Goal: Task Accomplishment & Management: Complete application form

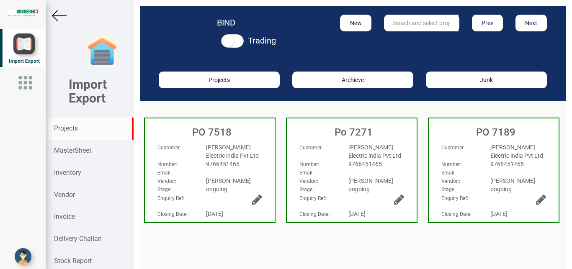
click at [67, 131] on strong "Projects" at bounding box center [66, 128] width 24 height 8
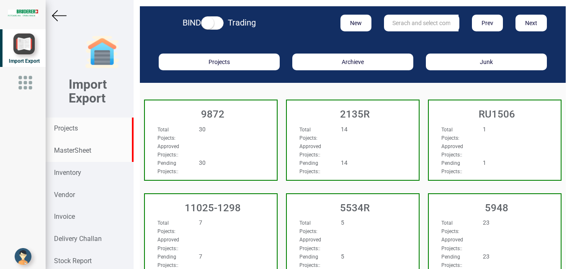
click at [73, 149] on strong "MasterSheet" at bounding box center [72, 150] width 37 height 8
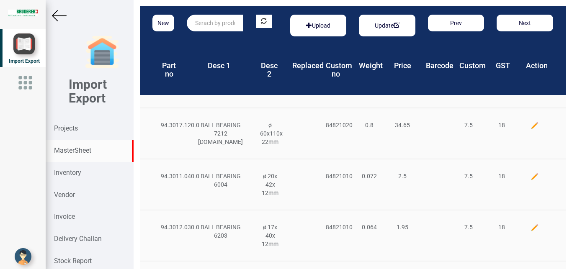
click at [207, 22] on input "text" at bounding box center [215, 23] width 56 height 17
type input "94.6015.010.1"
click at [77, 150] on strong "MasterSheet" at bounding box center [72, 150] width 37 height 8
drag, startPoint x: 235, startPoint y: 21, endPoint x: 140, endPoint y: 22, distance: 95.0
click at [140, 22] on div "New 94.6015.010.1 Upload Update Prev Next" at bounding box center [353, 25] width 426 height 38
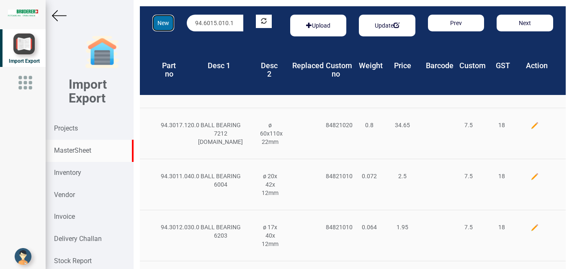
click at [160, 23] on button "New" at bounding box center [163, 23] width 22 height 17
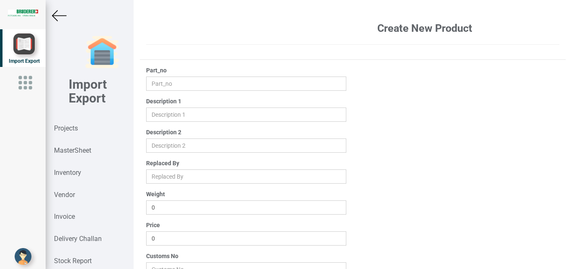
click at [53, 15] on img at bounding box center [59, 15] width 15 height 15
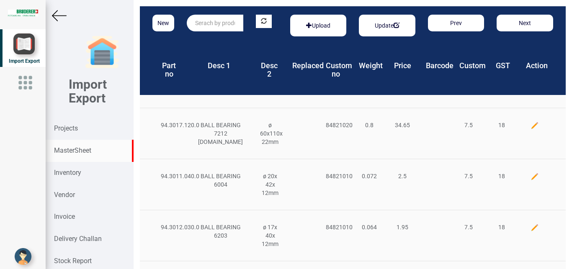
click at [202, 25] on input "text" at bounding box center [215, 23] width 56 height 17
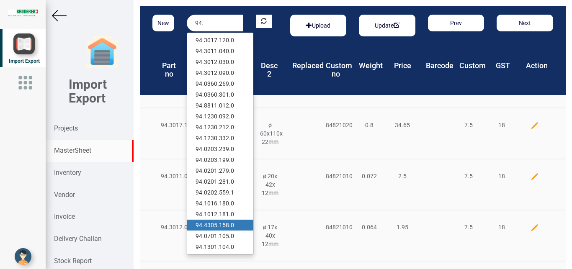
type input "94."
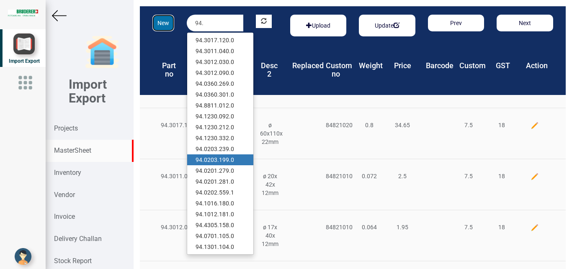
click at [162, 25] on button "New" at bounding box center [163, 23] width 22 height 17
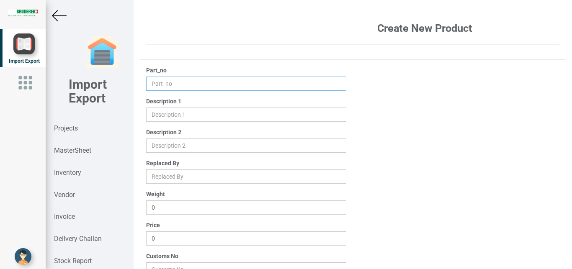
click at [156, 81] on input "text" at bounding box center [246, 84] width 200 height 14
type input "94.6015.010.1"
click at [174, 118] on input "text" at bounding box center [246, 115] width 200 height 14
type input "m"
type input "MICRO SWITCH"
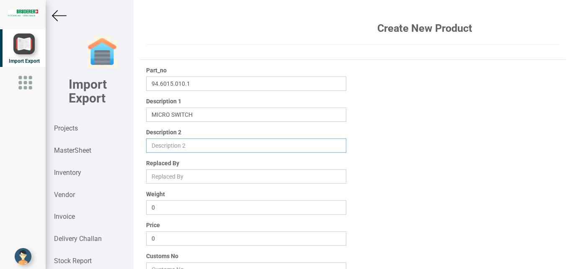
click at [171, 146] on input "text" at bounding box center [246, 146] width 200 height 14
drag, startPoint x: 159, startPoint y: 234, endPoint x: 81, endPoint y: 233, distance: 78.7
click at [146, 233] on input "0" at bounding box center [246, 238] width 200 height 14
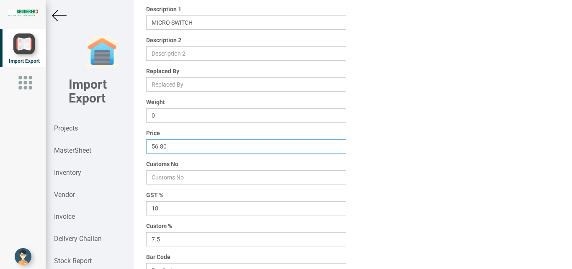
scroll to position [102, 0]
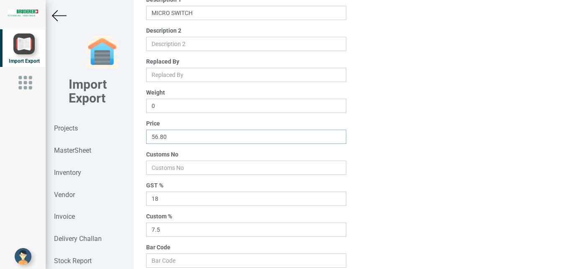
type input "56.80"
click at [174, 170] on input "number" at bounding box center [246, 168] width 200 height 14
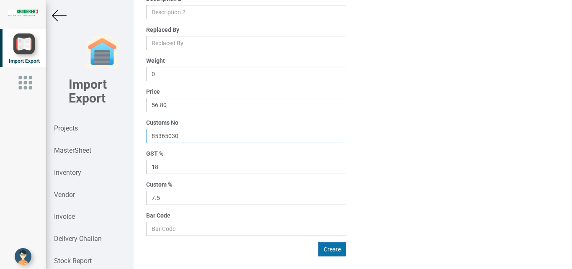
type input "85365030"
click at [328, 248] on button "Create" at bounding box center [332, 249] width 28 height 14
type input "0"
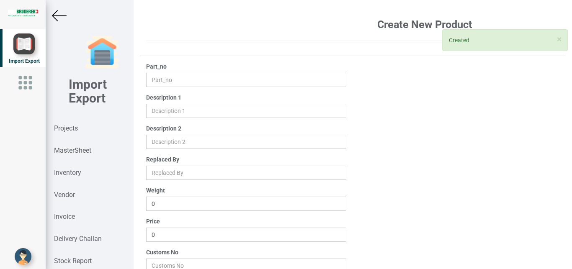
scroll to position [0, 0]
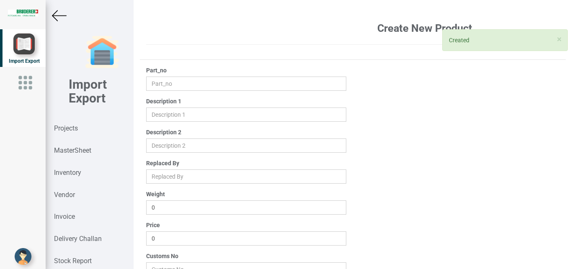
click at [54, 20] on img at bounding box center [59, 15] width 15 height 15
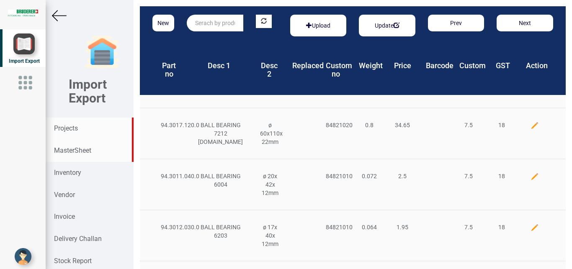
click at [63, 127] on strong "Projects" at bounding box center [66, 128] width 24 height 8
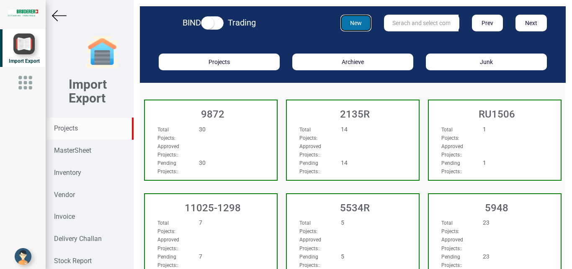
click at [349, 23] on button "New" at bounding box center [355, 23] width 31 height 17
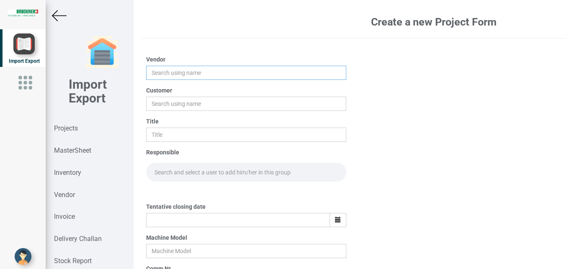
click at [163, 72] on input "text" at bounding box center [246, 73] width 200 height 14
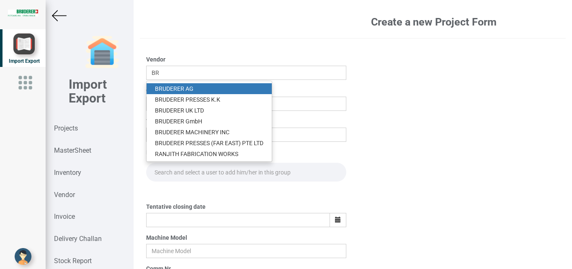
click at [195, 88] on link "BR UDERER AG" at bounding box center [208, 88] width 125 height 11
type input "[PERSON_NAME]"
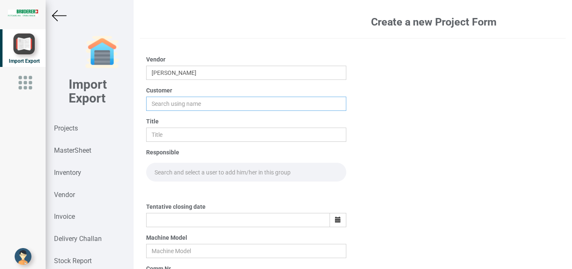
click at [156, 103] on input "text" at bounding box center [246, 104] width 200 height 14
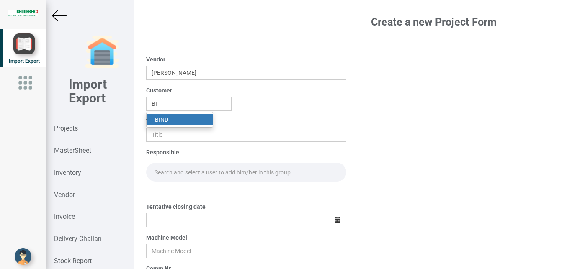
click at [174, 115] on link "BI ND" at bounding box center [179, 119] width 66 height 11
type input "BIND"
click at [163, 126] on div "Title" at bounding box center [246, 129] width 200 height 25
click at [164, 133] on input "text" at bounding box center [246, 135] width 200 height 14
type input "PO 7680"
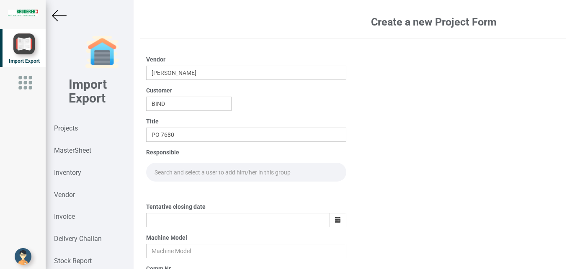
click at [158, 170] on input "text" at bounding box center [246, 172] width 200 height 19
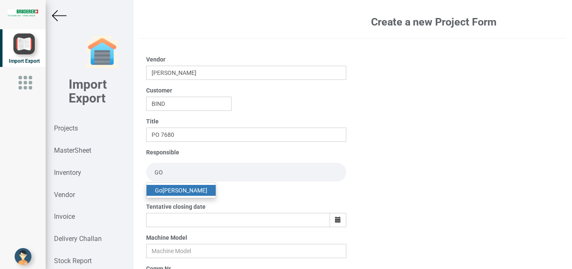
type input "GO"
click at [193, 190] on link "Go [PERSON_NAME]" at bounding box center [180, 190] width 69 height 11
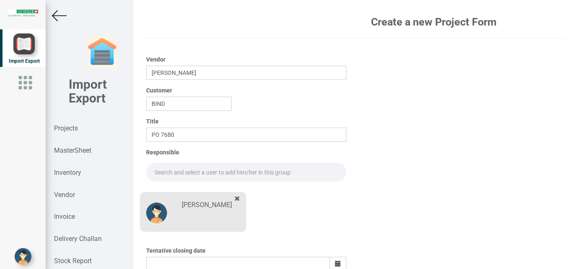
click at [162, 170] on input "text" at bounding box center [246, 172] width 200 height 19
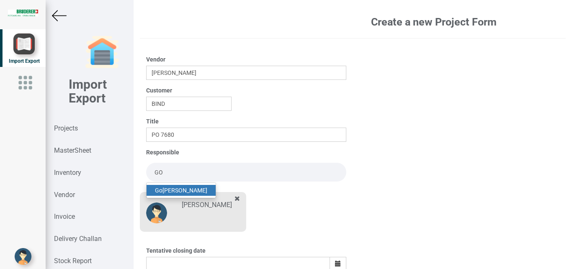
click at [164, 192] on link "Go [PERSON_NAME]" at bounding box center [180, 190] width 69 height 11
type input "[PERSON_NAME]"
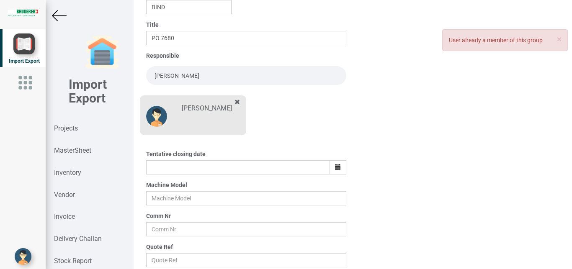
scroll to position [102, 0]
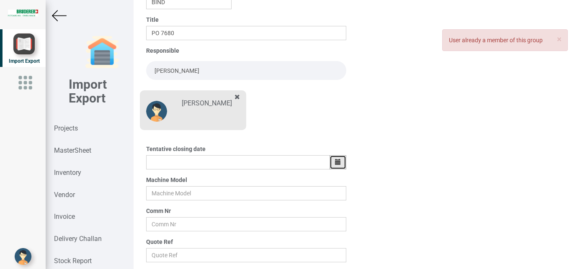
click at [335, 163] on icon "button" at bounding box center [338, 162] width 6 height 6
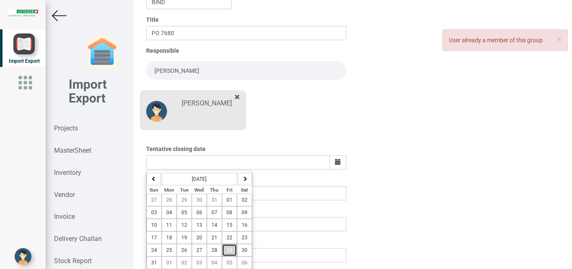
drag, startPoint x: 226, startPoint y: 247, endPoint x: 318, endPoint y: 248, distance: 91.6
click at [226, 247] on span "29" at bounding box center [229, 250] width 6 height 6
type input "[DATE]"
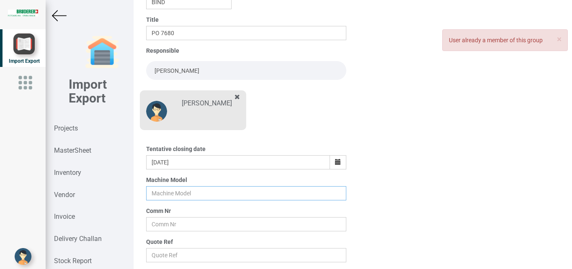
click at [163, 192] on input "text" at bounding box center [246, 193] width 200 height 14
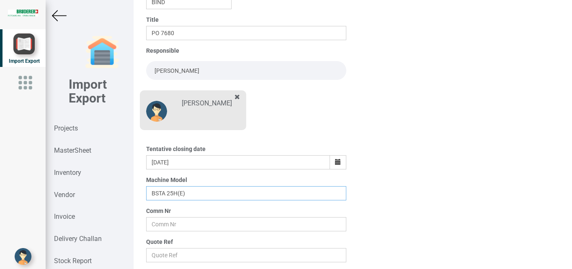
type input "BSTA 25H(E)"
drag, startPoint x: 167, startPoint y: 225, endPoint x: 221, endPoint y: 224, distance: 54.4
click at [167, 224] on input "text" at bounding box center [246, 224] width 200 height 14
type input "9927"
click at [175, 255] on input "text" at bounding box center [246, 255] width 200 height 14
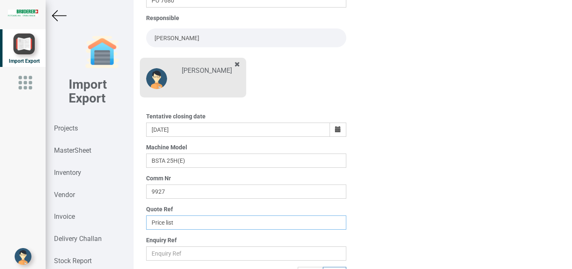
scroll to position [146, 0]
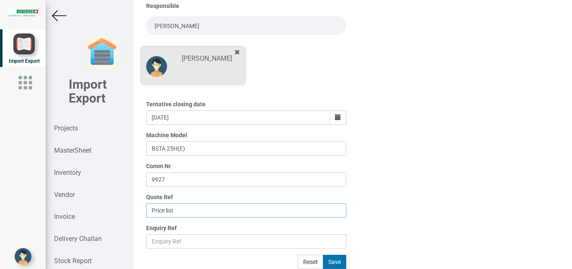
type input "Price list"
click at [333, 262] on button "Save" at bounding box center [334, 262] width 23 height 14
type input "[DATE]"
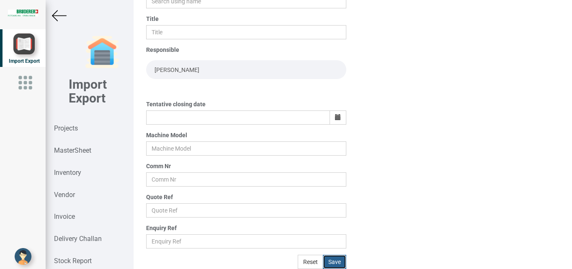
scroll to position [103, 0]
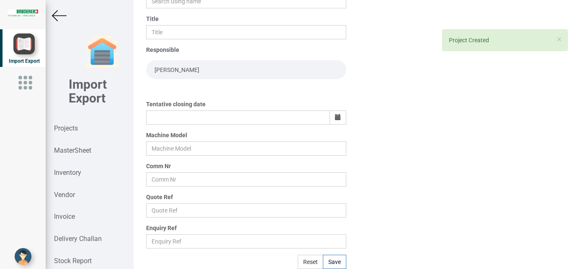
click at [58, 15] on img at bounding box center [59, 15] width 15 height 15
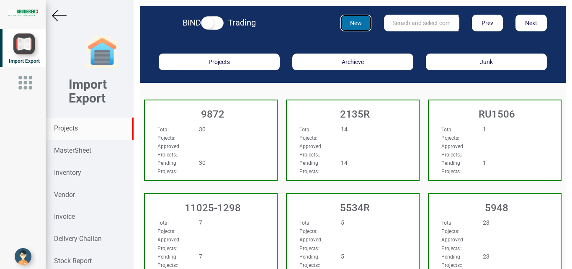
click at [351, 23] on button "New" at bounding box center [355, 23] width 31 height 17
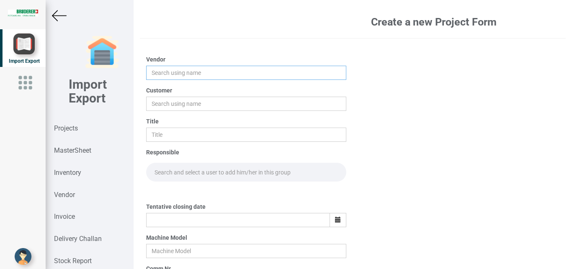
click at [167, 72] on input "text" at bounding box center [246, 73] width 200 height 14
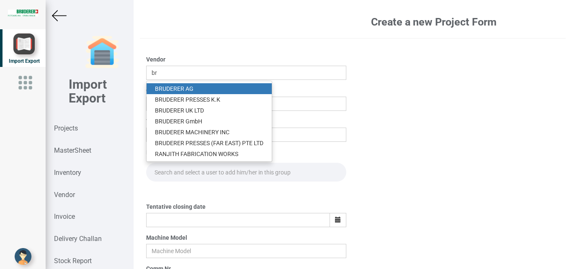
click at [177, 87] on link "BR UDERER AG" at bounding box center [208, 88] width 125 height 11
type input "[PERSON_NAME]"
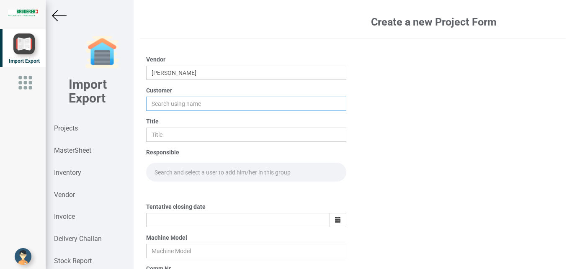
click at [165, 103] on input "text" at bounding box center [246, 104] width 200 height 14
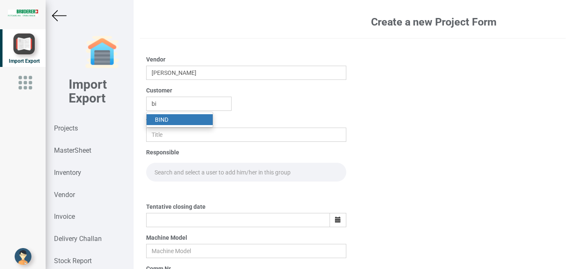
click at [165, 118] on link "BI ND" at bounding box center [179, 119] width 66 height 11
type input "BIND"
click at [159, 140] on input "text" at bounding box center [246, 135] width 200 height 14
type input "p"
type input "PO 7681"
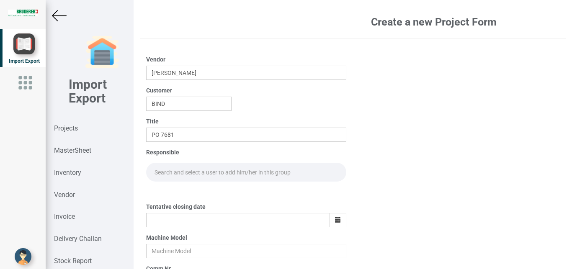
click at [166, 169] on input "text" at bounding box center [246, 172] width 200 height 19
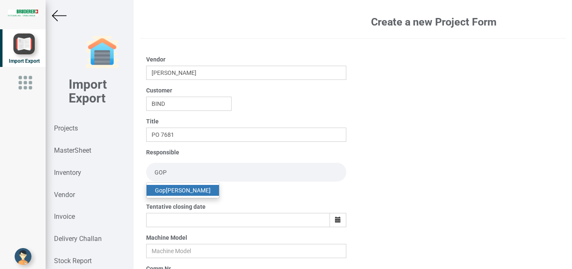
type input "GOP"
click at [183, 192] on link "Gop [PERSON_NAME]" at bounding box center [182, 190] width 72 height 11
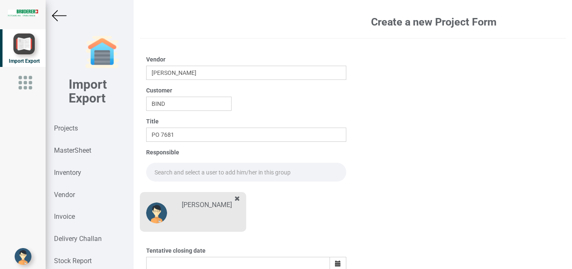
click at [138, 171] on div "Create a new Project Form Vendor [PERSON_NAME] Customer BIND Title PO 7681 Resp…" at bounding box center [352, 134] width 438 height 269
click at [184, 171] on input "text" at bounding box center [246, 172] width 200 height 19
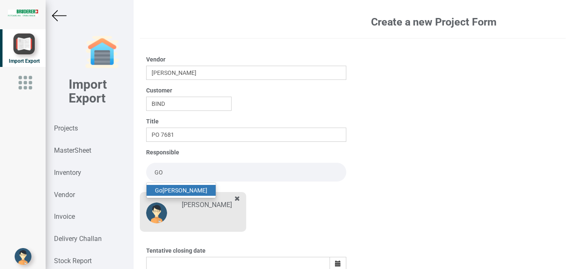
click at [176, 187] on link "Go [PERSON_NAME]" at bounding box center [180, 190] width 69 height 11
type input "[PERSON_NAME]"
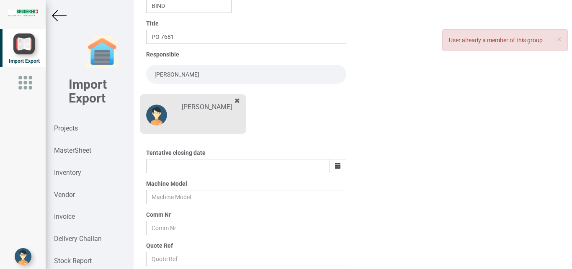
scroll to position [95, 0]
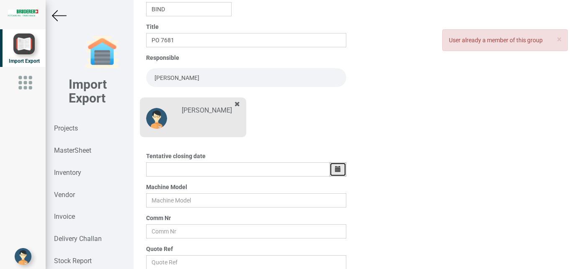
click at [335, 169] on icon "button" at bounding box center [338, 169] width 6 height 6
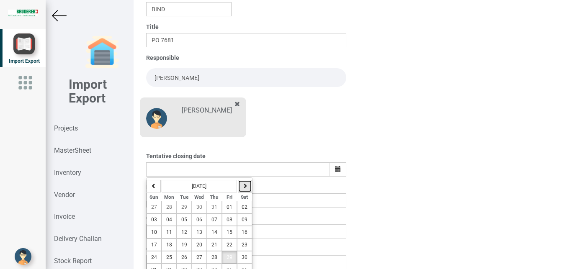
click at [244, 187] on icon "button" at bounding box center [244, 185] width 5 height 5
click at [213, 208] on span "04" at bounding box center [214, 207] width 6 height 6
type input "[DATE]"
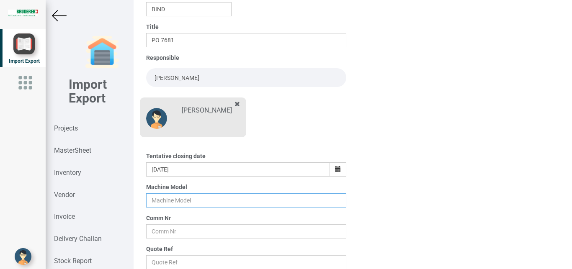
click at [158, 202] on input "text" at bounding box center [246, 200] width 200 height 14
type input "BSTA 50H(E)"
click at [157, 234] on input "text" at bounding box center [246, 231] width 200 height 14
type input "5965"
click at [160, 263] on input "text" at bounding box center [246, 262] width 200 height 14
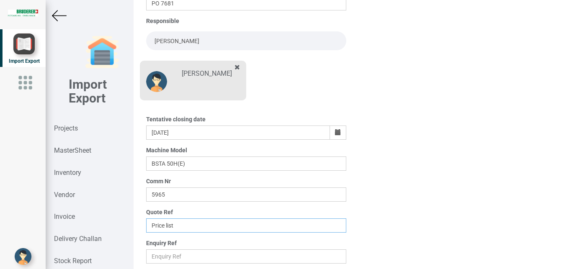
scroll to position [146, 0]
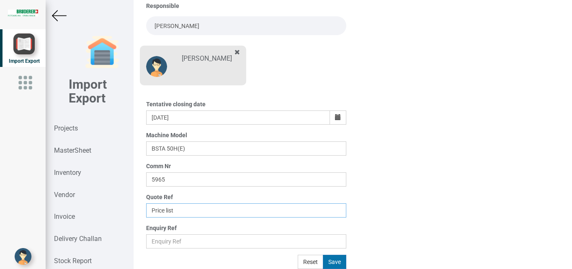
type input "Price list"
click at [335, 262] on button "Save" at bounding box center [334, 262] width 23 height 14
type input "[DATE]"
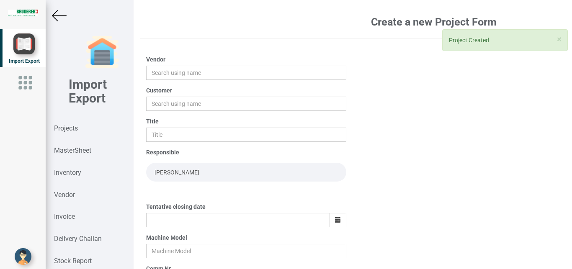
scroll to position [103, 0]
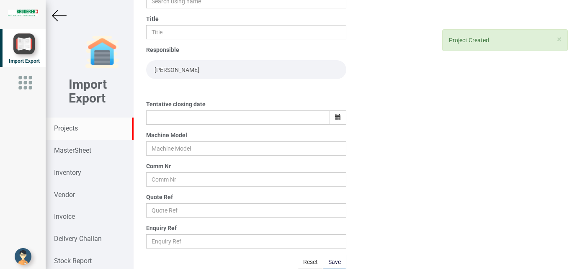
click at [72, 129] on strong "Projects" at bounding box center [66, 128] width 24 height 8
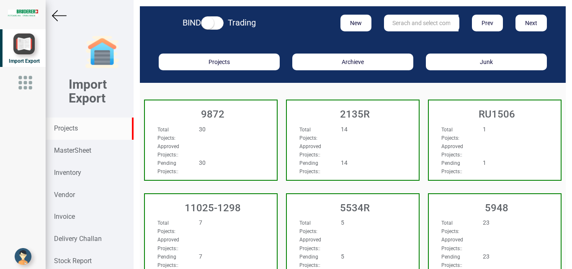
click at [388, 23] on input "text" at bounding box center [421, 23] width 74 height 17
click at [396, 23] on input "text" at bounding box center [421, 23] width 74 height 17
click at [353, 21] on button "New" at bounding box center [355, 23] width 31 height 17
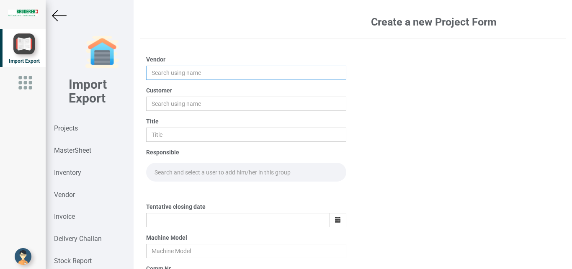
click at [174, 74] on input "text" at bounding box center [246, 73] width 200 height 14
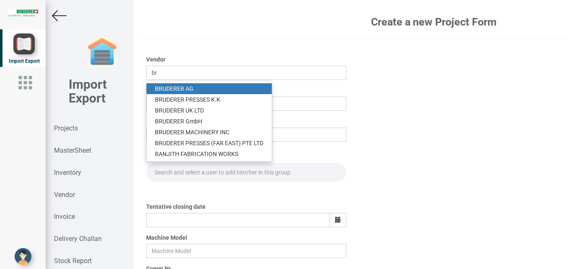
click at [173, 90] on link "BR UDERER AG" at bounding box center [208, 88] width 125 height 11
type input "[PERSON_NAME]"
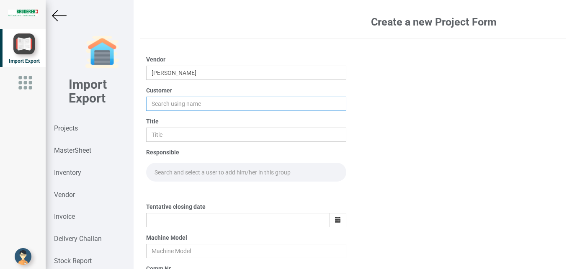
click at [161, 106] on input "text" at bounding box center [246, 104] width 200 height 14
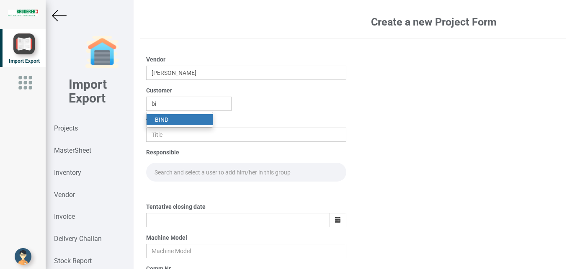
click at [162, 118] on link "BI ND" at bounding box center [179, 119] width 66 height 11
type input "BIND"
drag, startPoint x: 158, startPoint y: 134, endPoint x: 171, endPoint y: 133, distance: 12.6
click at [158, 135] on input "text" at bounding box center [246, 135] width 200 height 14
type input "p"
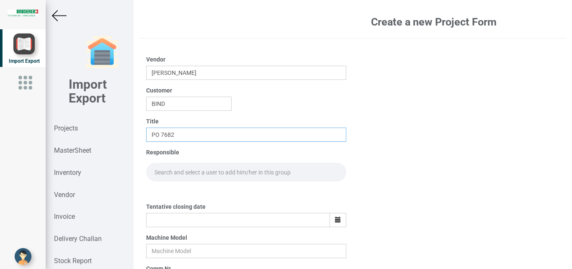
type input "PO 7682"
drag, startPoint x: 163, startPoint y: 176, endPoint x: 171, endPoint y: 172, distance: 9.0
click at [163, 175] on input "text" at bounding box center [246, 172] width 200 height 19
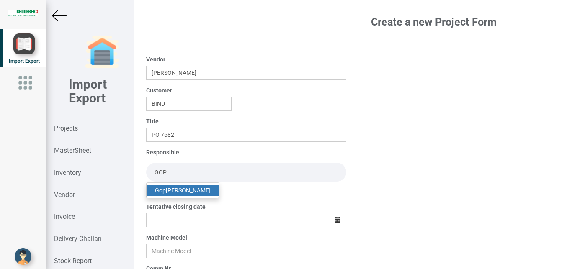
type input "GOP"
click at [179, 190] on link "Gop [PERSON_NAME]" at bounding box center [182, 190] width 72 height 11
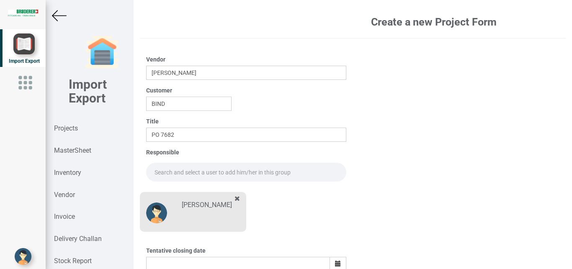
click at [171, 172] on input "text" at bounding box center [246, 172] width 200 height 19
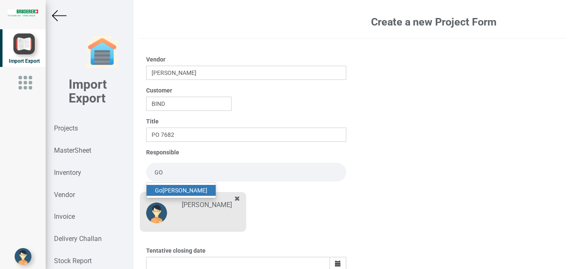
click at [181, 189] on link "Go [PERSON_NAME]" at bounding box center [180, 190] width 69 height 11
type input "[PERSON_NAME]"
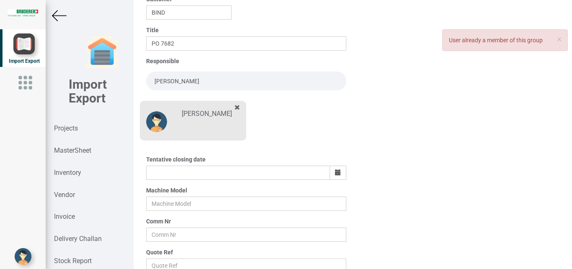
scroll to position [92, 0]
click at [335, 170] on icon "button" at bounding box center [338, 172] width 6 height 6
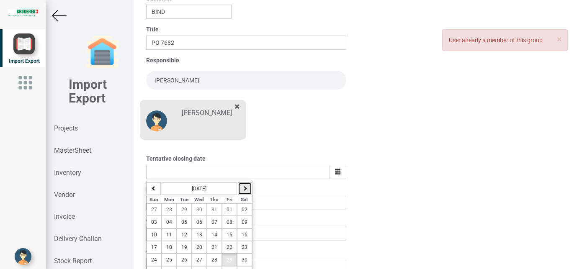
click at [246, 188] on button "button" at bounding box center [245, 188] width 14 height 13
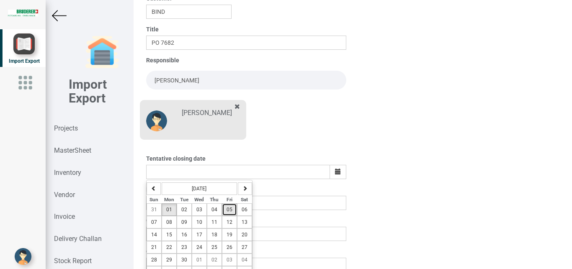
click at [223, 210] on button "05" at bounding box center [229, 209] width 15 height 13
type input "[DATE]"
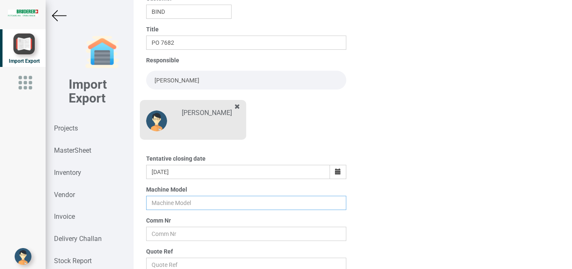
click at [159, 202] on input "text" at bounding box center [246, 203] width 200 height 14
type input "BSTA 50H(E)"
click at [166, 233] on input "text" at bounding box center [246, 234] width 200 height 14
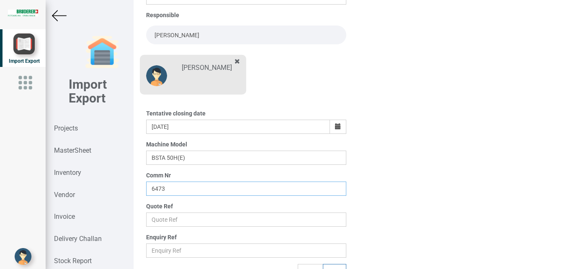
scroll to position [143, 0]
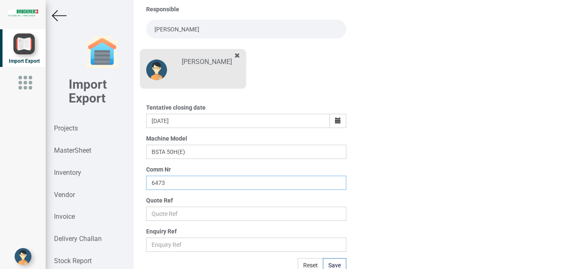
type input "6473"
click at [159, 212] on input "text" at bounding box center [246, 214] width 200 height 14
type input "Price list"
click at [329, 262] on button "Save" at bounding box center [334, 265] width 23 height 14
type input "[DATE]"
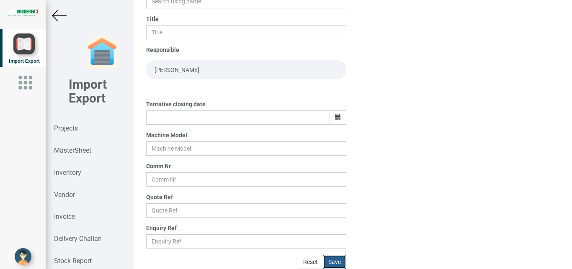
scroll to position [103, 0]
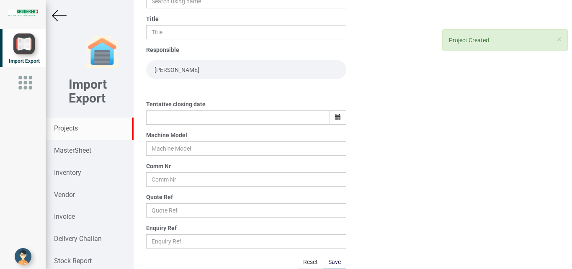
click at [69, 130] on strong "Projects" at bounding box center [66, 128] width 24 height 8
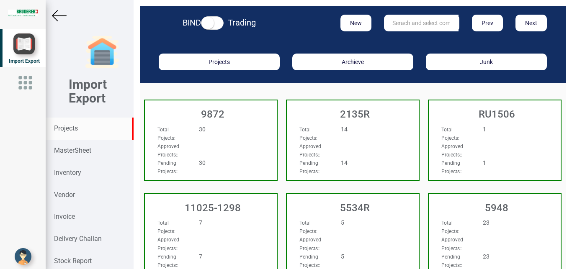
click at [413, 19] on input "text" at bounding box center [421, 23] width 74 height 17
type input "9927"
click at [406, 38] on link "9927" at bounding box center [417, 40] width 66 height 11
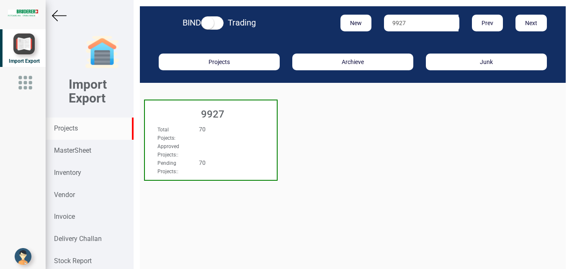
click at [232, 149] on div "Approved Projects: :" at bounding box center [201, 150] width 100 height 17
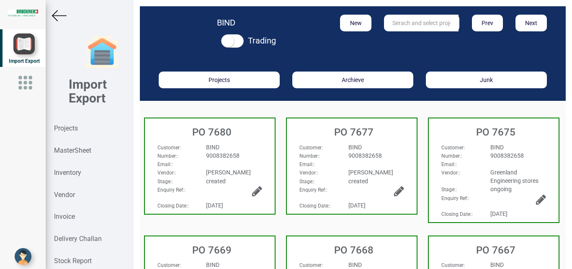
click at [254, 136] on h3 "PO 7680" at bounding box center [212, 132] width 126 height 11
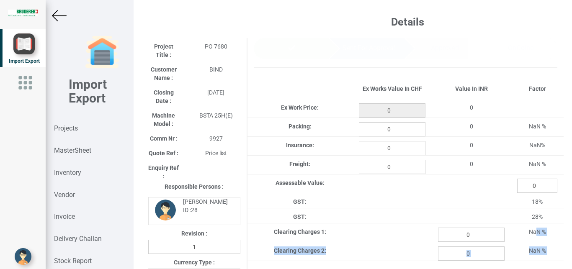
drag, startPoint x: 557, startPoint y: 131, endPoint x: 553, endPoint y: 121, distance: 10.7
click at [525, 224] on div "Details Project Title : PO 7680 Customer Name : BIND Closing Date : [DATE] Mach…" at bounding box center [352, 134] width 438 height 269
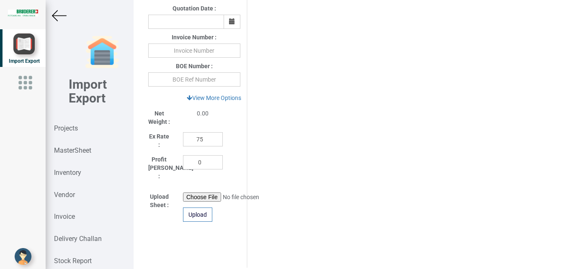
scroll to position [367, 0]
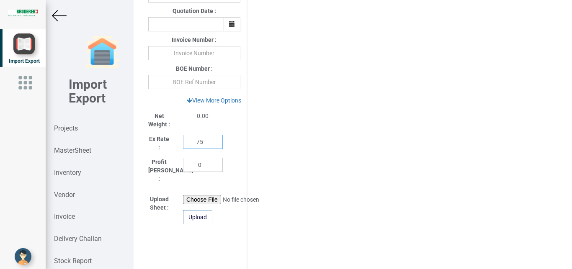
drag, startPoint x: 200, startPoint y: 146, endPoint x: 172, endPoint y: 145, distance: 28.0
click at [183, 145] on input "75" at bounding box center [203, 142] width 40 height 14
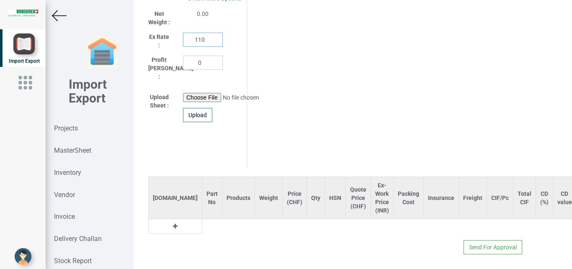
type input "110"
click at [170, 222] on button at bounding box center [175, 226] width 10 height 9
click at [202, 219] on input "text" at bounding box center [212, 226] width 20 height 14
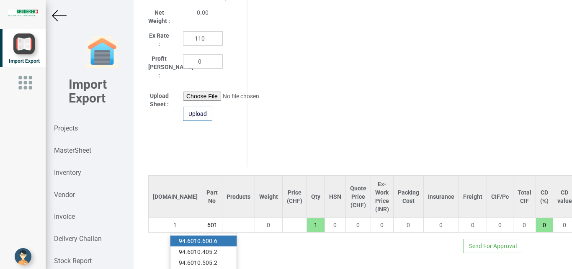
scroll to position [0, 12]
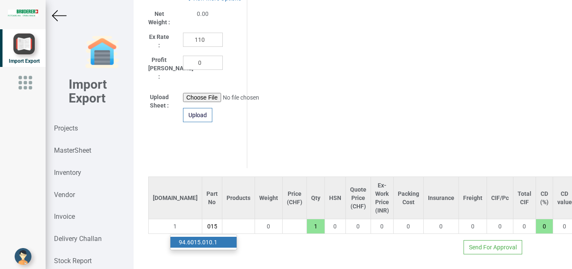
type input "94.6015"
drag, startPoint x: 214, startPoint y: 234, endPoint x: 257, endPoint y: 232, distance: 43.2
click at [213, 237] on link "94.6015 .010.1" at bounding box center [203, 242] width 66 height 11
type input "56.8"
type input "94.6015.010.1"
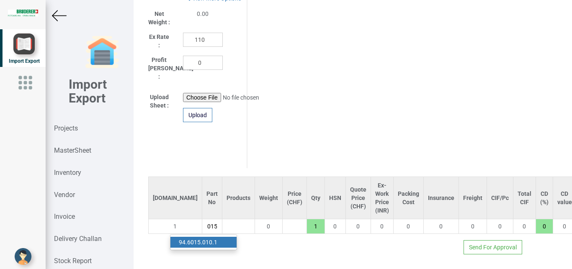
type input "7.5"
type input "18"
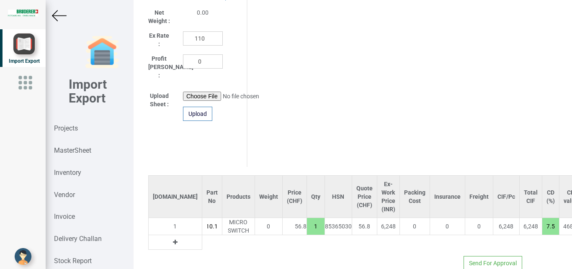
drag, startPoint x: 282, startPoint y: 222, endPoint x: 294, endPoint y: 228, distance: 13.9
click at [307, 228] on input "1" at bounding box center [316, 226] width 18 height 14
type input "113.6"
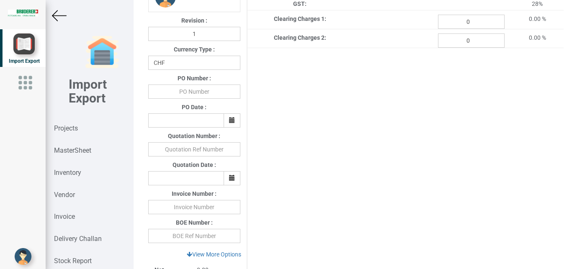
scroll to position [138, 0]
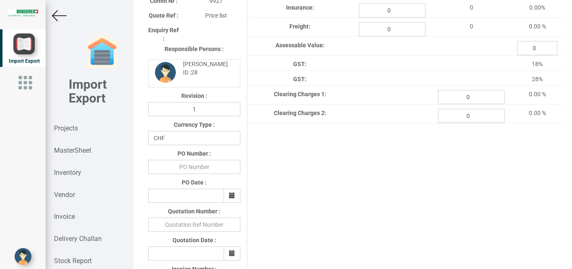
type input "2"
click at [204, 170] on input "text" at bounding box center [194, 167] width 92 height 14
type input "b"
type input "BPIPL/PO/7680/25-26"
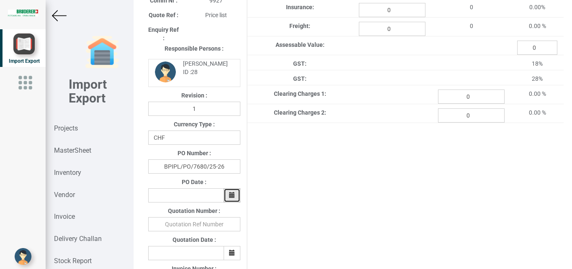
drag, startPoint x: 230, startPoint y: 196, endPoint x: 233, endPoint y: 202, distance: 6.4
click at [229, 197] on icon "button" at bounding box center [232, 195] width 6 height 6
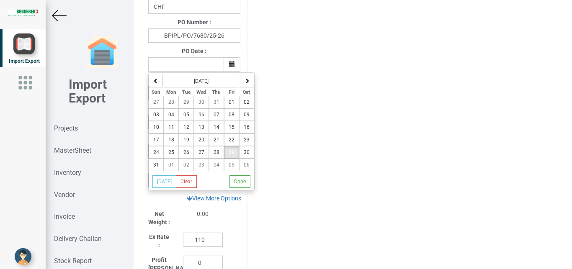
scroll to position [297, 0]
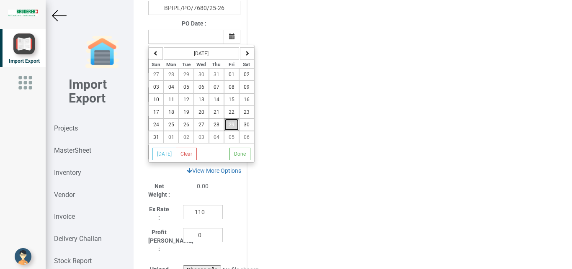
click at [226, 128] on button "29" at bounding box center [231, 124] width 15 height 13
type input "[DATE]"
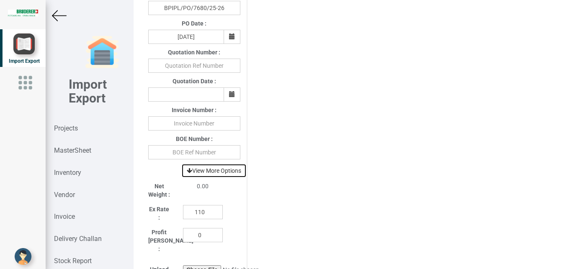
click at [210, 172] on link "View More Options" at bounding box center [213, 171] width 65 height 14
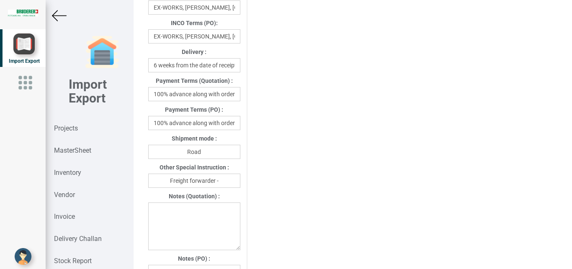
scroll to position [501, 0]
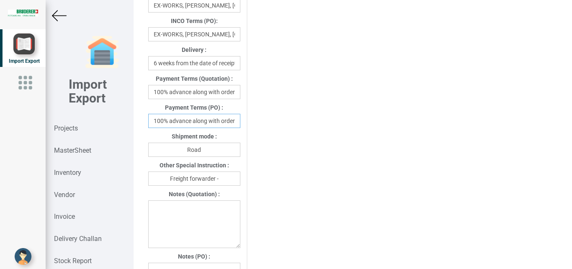
drag, startPoint x: 149, startPoint y: 122, endPoint x: 283, endPoint y: 125, distance: 133.5
click at [277, 126] on div "Project Title : PO 7680 Customer Name : BIND Closing Date : [DATE] Machine Mode…" at bounding box center [352, 43] width 421 height 1012
type input "[DATE]"
drag, startPoint x: 203, startPoint y: 154, endPoint x: 161, endPoint y: 150, distance: 42.1
click at [161, 150] on input "Road" at bounding box center [194, 150] width 92 height 14
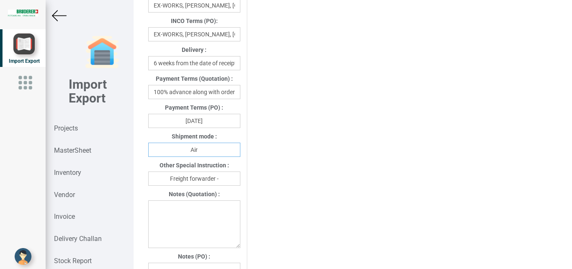
type input "Air"
click at [228, 181] on input "Freight forwarder -" at bounding box center [194, 179] width 92 height 14
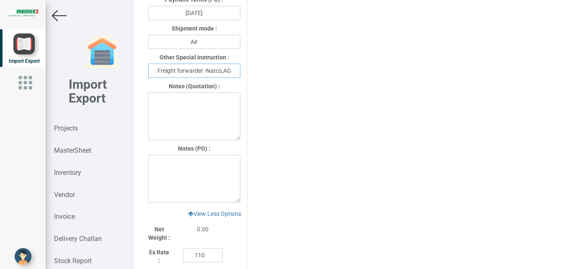
scroll to position [619, 0]
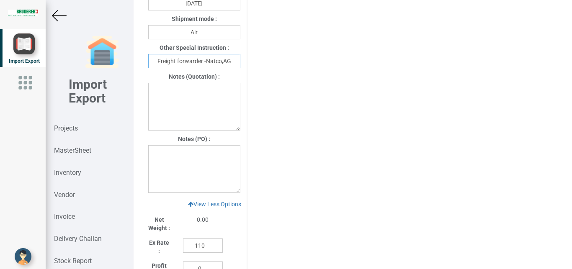
type input "Freight forwarder -Natco,AG"
click at [169, 154] on textarea at bounding box center [194, 169] width 92 height 48
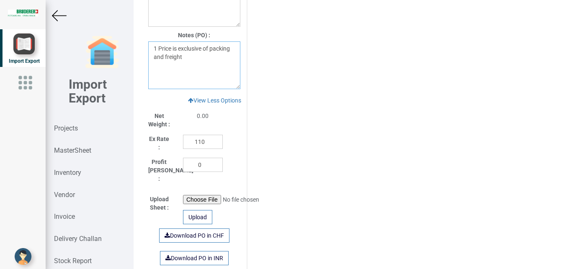
scroll to position [732, 0]
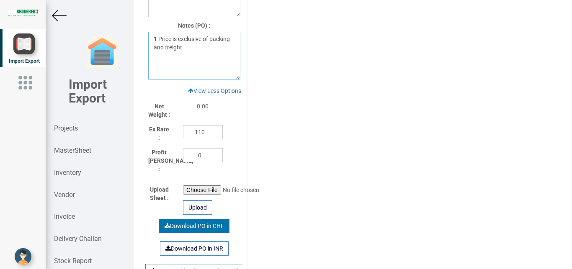
type textarea "1 Price is exclusive of packing and freight"
click at [192, 219] on link "Download PO in CHF" at bounding box center [194, 226] width 70 height 14
click at [59, 15] on img at bounding box center [59, 15] width 15 height 15
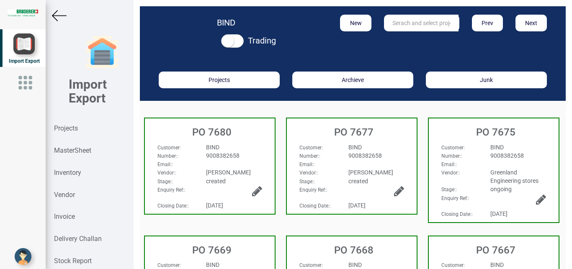
click at [55, 13] on img at bounding box center [59, 15] width 15 height 15
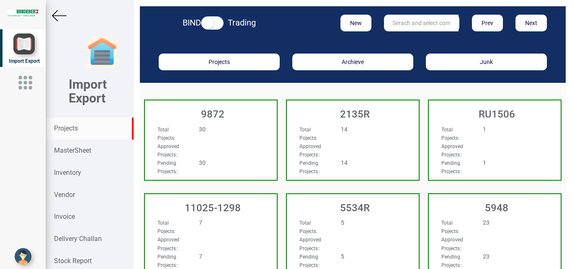
click at [403, 23] on input "text" at bounding box center [421, 23] width 74 height 17
type input "5965"
click at [406, 41] on link "5965" at bounding box center [417, 40] width 66 height 11
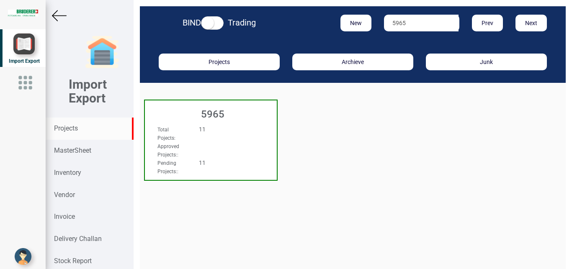
click at [240, 141] on div "Total Pojects : 11" at bounding box center [201, 133] width 100 height 17
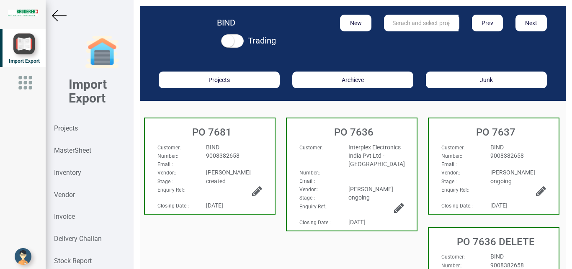
click at [249, 154] on div "9008382658" at bounding box center [234, 155] width 68 height 8
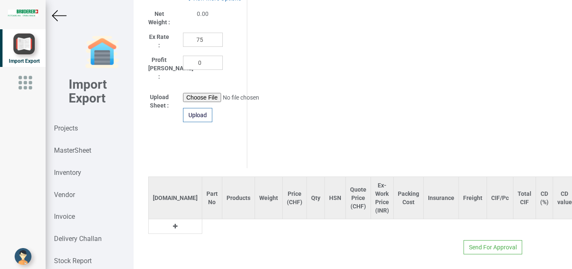
scroll to position [468, 0]
click at [173, 225] on icon at bounding box center [175, 228] width 5 height 6
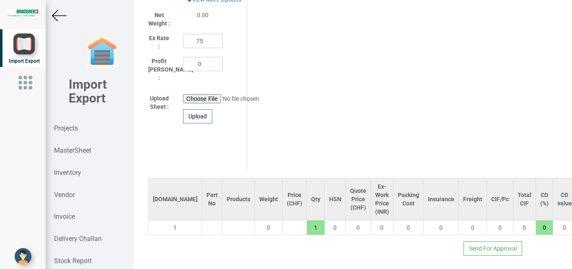
click at [202, 221] on input "text" at bounding box center [212, 228] width 20 height 14
type input "94.6015"
click at [214, 241] on link "94.6015 .010.1" at bounding box center [203, 243] width 66 height 11
type input "56.8"
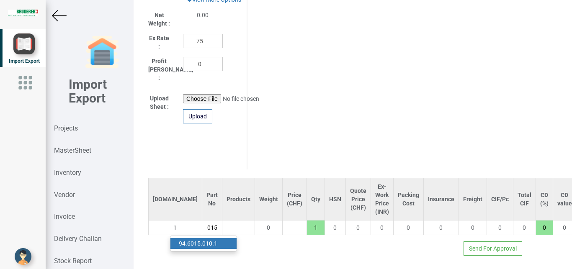
type input "94.6015.010.1"
type input "7.5"
type input "18"
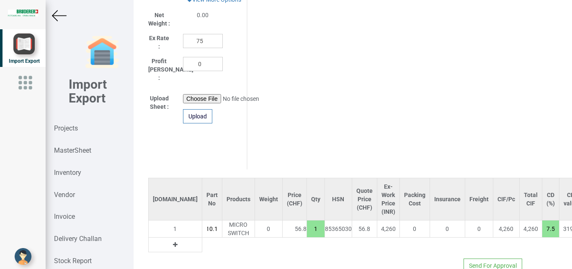
drag, startPoint x: 283, startPoint y: 224, endPoint x: 271, endPoint y: 222, distance: 12.0
click at [307, 222] on input "1" at bounding box center [316, 229] width 18 height 14
type input "113.6"
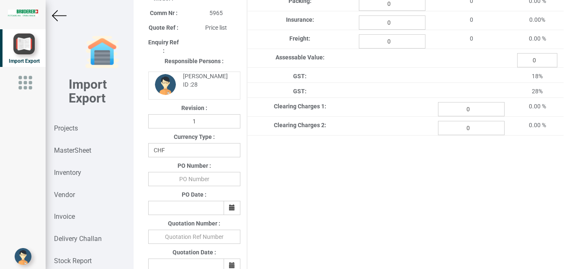
scroll to position [124, 0]
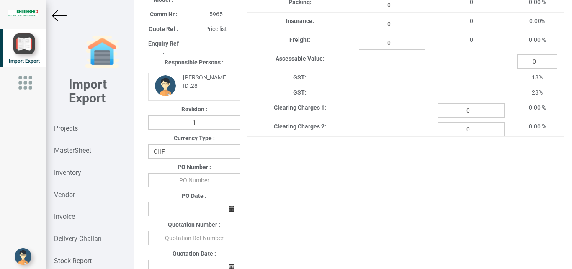
type input "2"
click at [148, 144] on select "CHF INR EUR USD JPY GBP AUD CAD ZAR" at bounding box center [194, 151] width 92 height 14
select select "INR"
click option "INR" at bounding box center [0, 0] width 0 height 0
click at [200, 179] on input "text" at bounding box center [194, 180] width 92 height 14
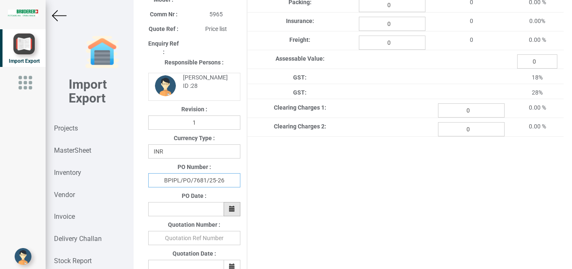
type input "BPIPL/PO/7681/25-26"
click at [229, 210] on icon "button" at bounding box center [232, 209] width 6 height 6
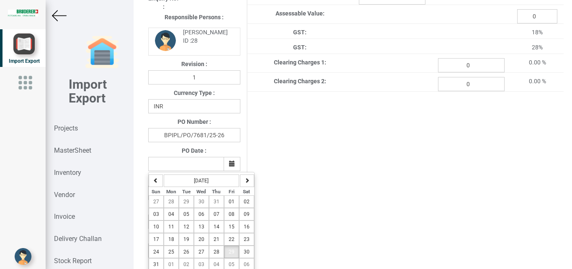
scroll to position [217, 0]
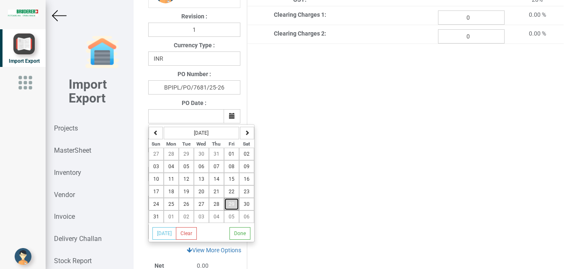
click at [228, 209] on button "29" at bounding box center [231, 204] width 15 height 13
type input "[DATE]"
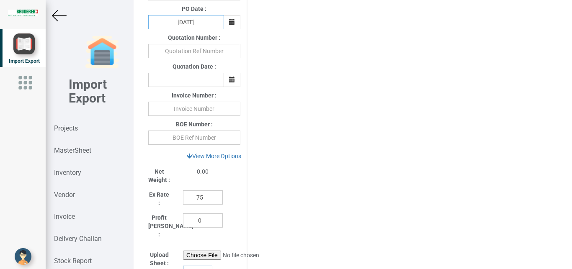
scroll to position [307, 0]
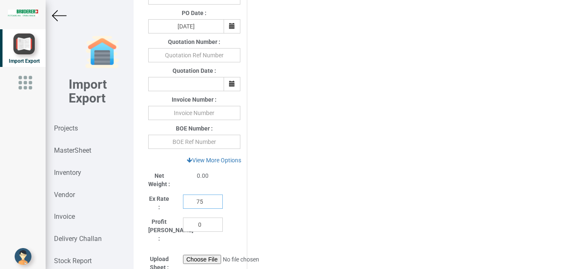
drag, startPoint x: 203, startPoint y: 202, endPoint x: 175, endPoint y: 203, distance: 28.0
click at [183, 203] on input "75" at bounding box center [203, 202] width 40 height 14
type input "110"
click at [213, 162] on link "View More Options" at bounding box center [213, 160] width 65 height 14
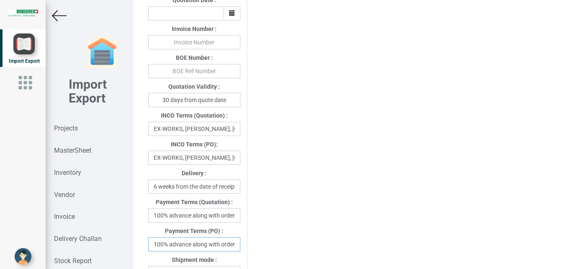
scroll to position [0, 2]
drag, startPoint x: 154, startPoint y: 245, endPoint x: 249, endPoint y: 245, distance: 95.0
click at [240, 245] on input "100% advance along with order" at bounding box center [194, 244] width 92 height 14
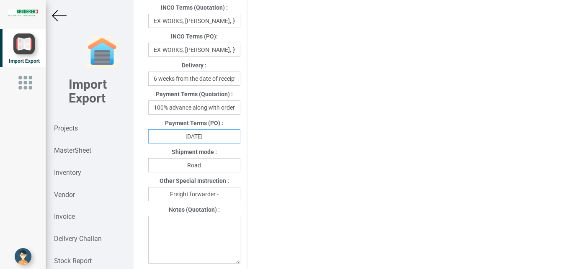
type input "[DATE]"
drag, startPoint x: 208, startPoint y: 164, endPoint x: 138, endPoint y: 164, distance: 69.9
click at [148, 164] on input "Road" at bounding box center [194, 165] width 92 height 14
type input "Air"
drag, startPoint x: 223, startPoint y: 199, endPoint x: 206, endPoint y: 205, distance: 17.2
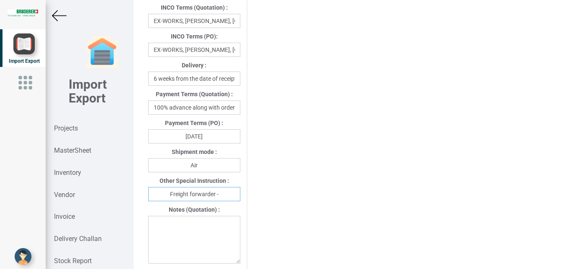
click at [221, 200] on input "Freight forwarder -" at bounding box center [194, 194] width 92 height 14
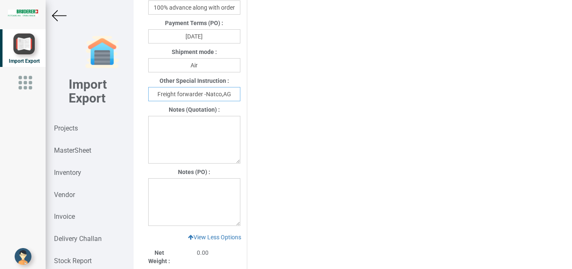
type input "Freight forwarder -Natco,AG"
drag, startPoint x: 162, startPoint y: 190, endPoint x: 171, endPoint y: 189, distance: 8.9
click at [162, 190] on textarea at bounding box center [194, 202] width 92 height 48
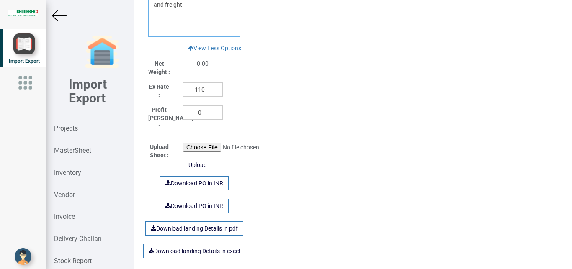
scroll to position [900, 0]
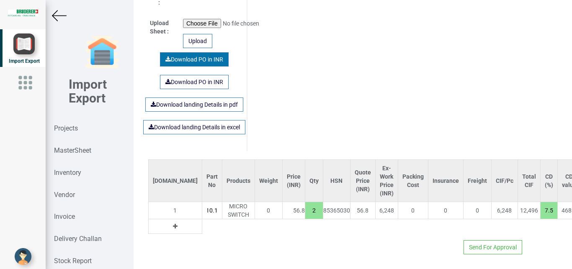
type textarea "1) Price exclusive of packing and freight"
click at [193, 55] on link "Download PO in INR" at bounding box center [194, 59] width 69 height 14
click at [57, 18] on img at bounding box center [59, 15] width 15 height 15
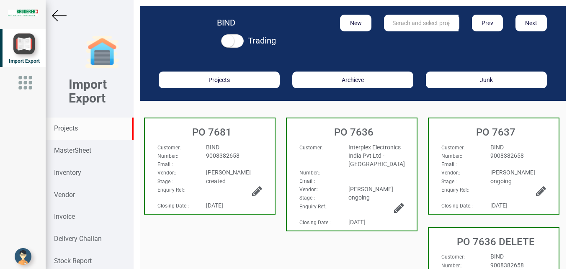
click at [71, 128] on strong "Projects" at bounding box center [66, 128] width 24 height 8
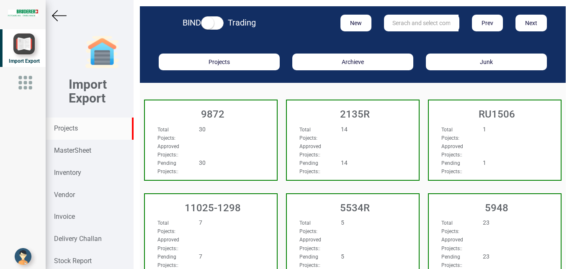
click at [396, 23] on input "text" at bounding box center [421, 23] width 74 height 17
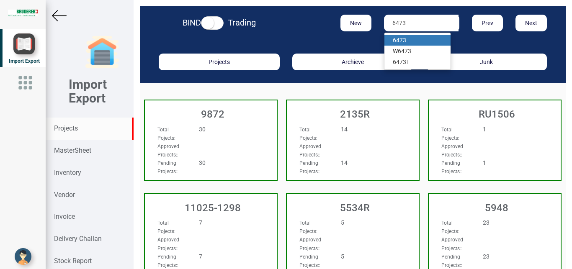
type input "6473"
click at [396, 41] on strong "6473" at bounding box center [398, 40] width 13 height 7
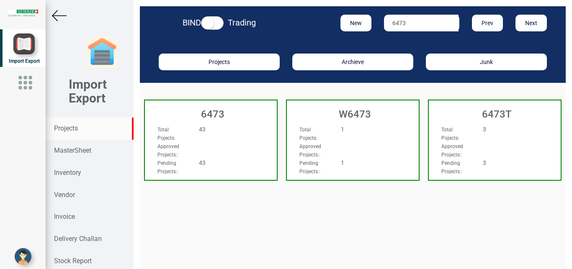
click at [252, 129] on div "Total Pojects : 43 Approved Projects: : Pending Projects: : 43" at bounding box center [211, 133] width 132 height 32
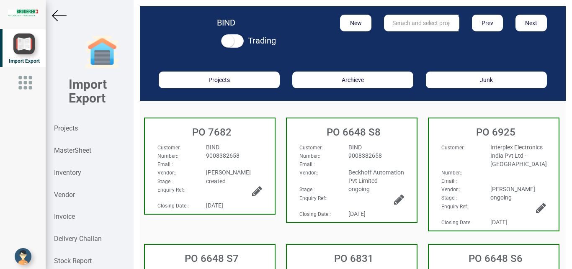
click at [246, 148] on div "BIND" at bounding box center [234, 147] width 68 height 8
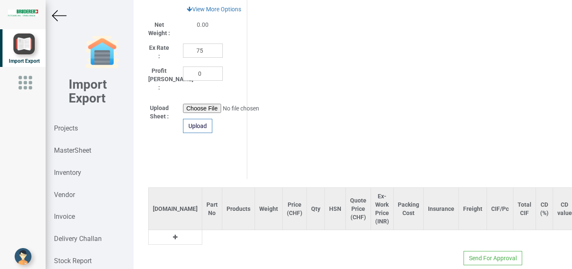
scroll to position [461, 0]
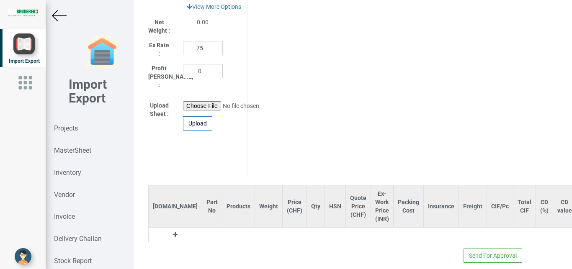
click at [173, 232] on icon at bounding box center [175, 235] width 5 height 6
click at [202, 228] on input "text" at bounding box center [212, 235] width 20 height 14
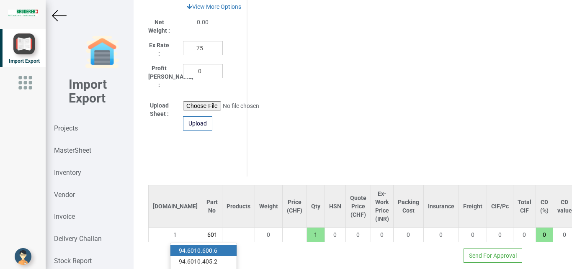
scroll to position [0, 12]
type input "94.6015"
click at [200, 247] on strong "94.6015" at bounding box center [190, 250] width 22 height 7
type input "56.8"
type input "94.6015.010.1"
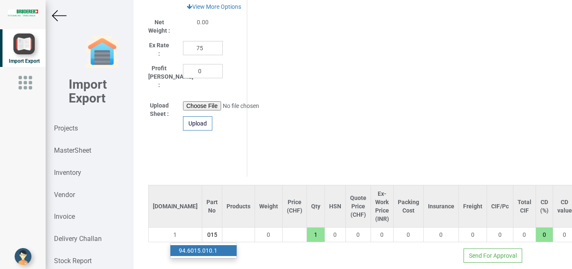
type input "7.5"
type input "18"
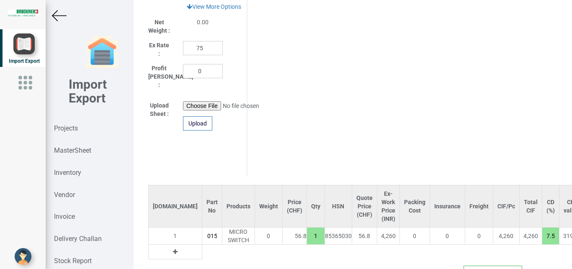
scroll to position [0, 28]
drag, startPoint x: 276, startPoint y: 231, endPoint x: 288, endPoint y: 236, distance: 12.7
click at [307, 236] on input "1" at bounding box center [316, 236] width 18 height 14
type input "113.6"
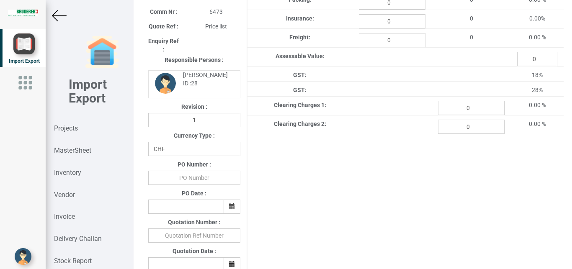
scroll to position [126, 0]
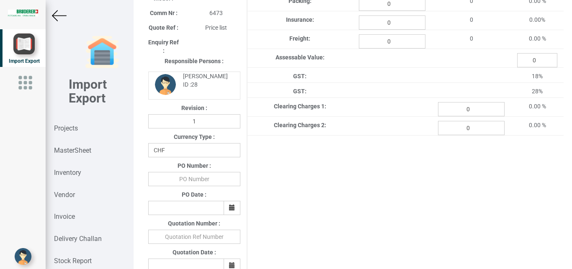
type input "2"
drag, startPoint x: 191, startPoint y: 184, endPoint x: 196, endPoint y: 184, distance: 5.4
click at [194, 184] on input "text" at bounding box center [194, 179] width 92 height 14
type input "BPIPL/PO/7682/25-26"
click at [233, 210] on icon "button" at bounding box center [232, 208] width 6 height 6
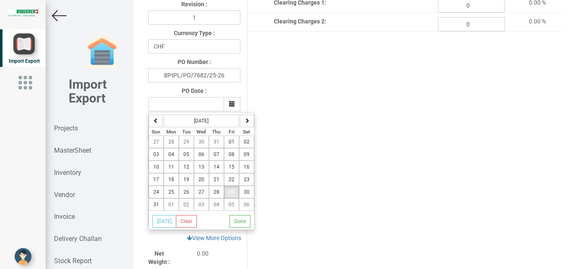
scroll to position [234, 0]
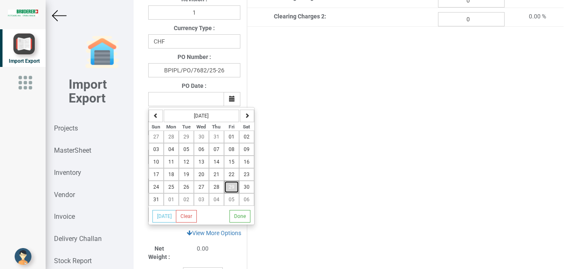
click at [232, 187] on span "29" at bounding box center [231, 187] width 6 height 6
type input "[DATE]"
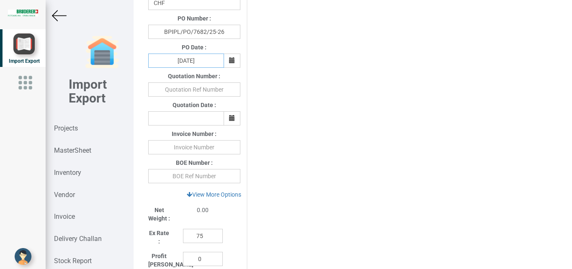
scroll to position [280, 0]
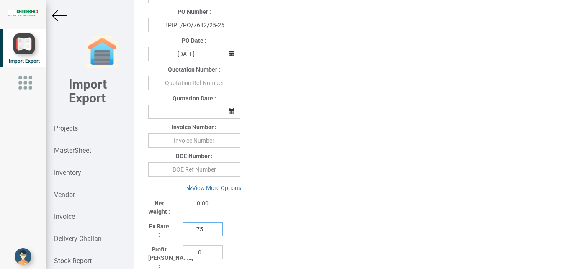
drag, startPoint x: 204, startPoint y: 228, endPoint x: 177, endPoint y: 227, distance: 26.8
click at [183, 227] on input "75" at bounding box center [203, 229] width 40 height 14
type input "110"
click at [212, 191] on link "View More Options" at bounding box center [213, 188] width 65 height 14
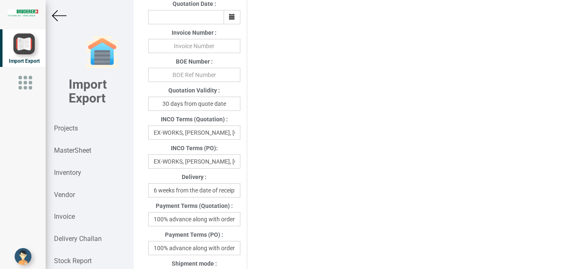
scroll to position [378, 0]
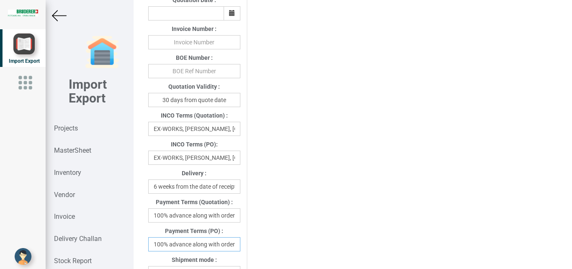
drag, startPoint x: 153, startPoint y: 245, endPoint x: 213, endPoint y: 259, distance: 61.7
click at [245, 245] on div "Project Title : PO 7682 Customer Name : BIND Closing Date : [DATE] Machine Mode…" at bounding box center [194, 166] width 105 height 1012
drag, startPoint x: 208, startPoint y: 245, endPoint x: 162, endPoint y: 246, distance: 46.5
click at [162, 246] on input "Wr" at bounding box center [194, 244] width 92 height 14
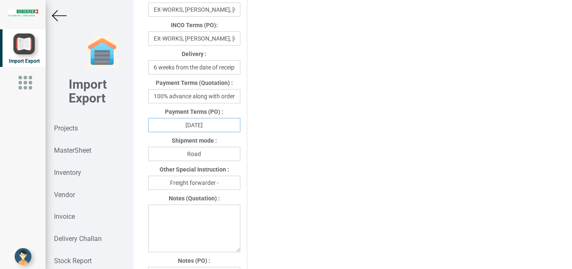
scroll to position [499, 0]
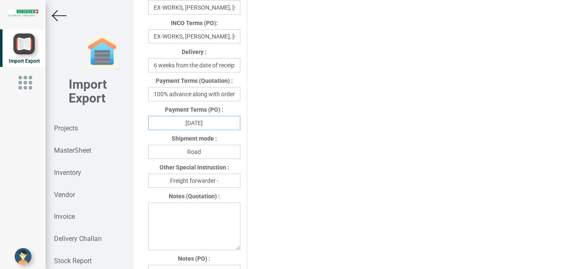
type input "[DATE]"
drag, startPoint x: 216, startPoint y: 154, endPoint x: 160, endPoint y: 151, distance: 56.1
click at [160, 151] on input "Road" at bounding box center [194, 152] width 92 height 14
type input "Air"
click at [223, 183] on input "Freight forwarder -" at bounding box center [194, 181] width 92 height 14
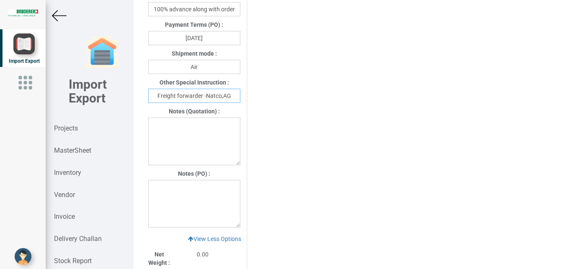
scroll to position [588, 0]
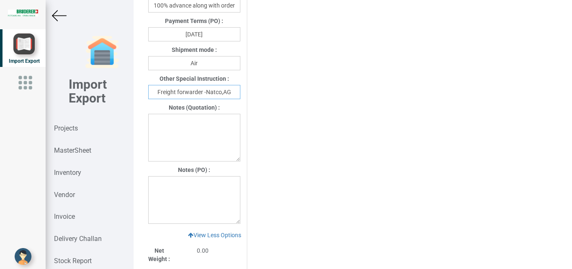
type input "Freight forwarder -Natco,AG"
click at [149, 185] on textarea at bounding box center [194, 200] width 92 height 48
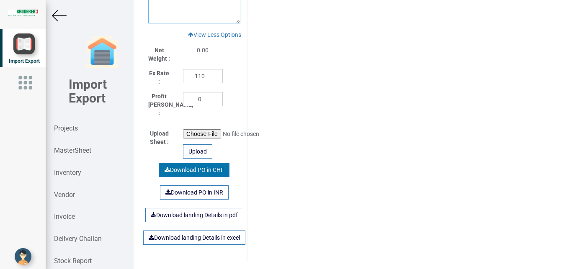
type textarea "1) Price exclusive of packing and freight"
click at [197, 169] on link "Download PO in CHF" at bounding box center [194, 170] width 70 height 14
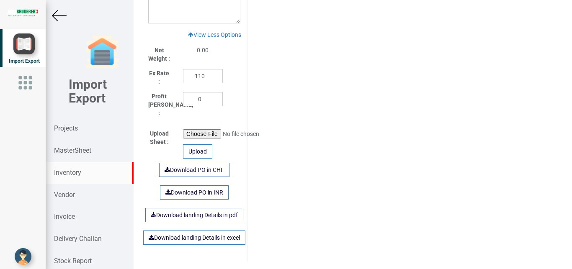
click at [68, 172] on strong "Inventory" at bounding box center [67, 173] width 27 height 8
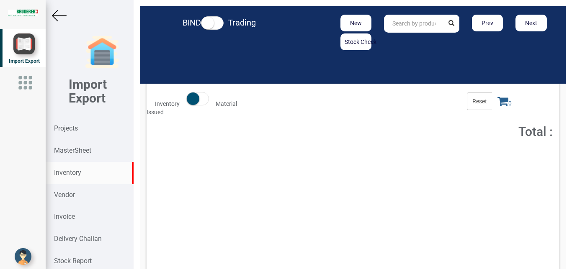
click at [395, 24] on input "text" at bounding box center [413, 24] width 59 height 18
click at [420, 40] on link "12118 .00.1.00" at bounding box center [417, 41] width 66 height 11
type input "12118.00.1.00"
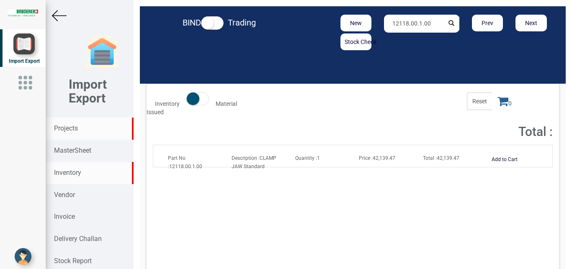
click at [67, 127] on strong "Projects" at bounding box center [66, 128] width 24 height 8
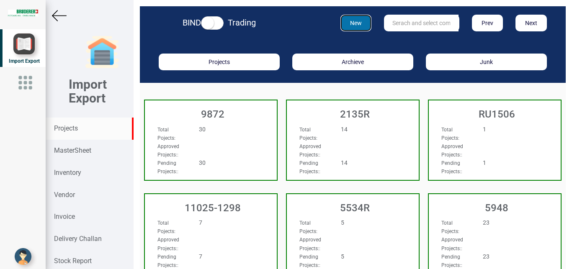
click at [355, 23] on button "New" at bounding box center [355, 23] width 31 height 17
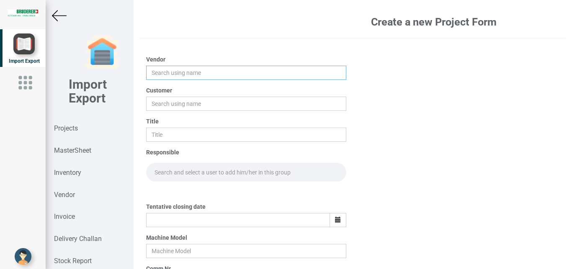
click at [173, 70] on input "text" at bounding box center [246, 73] width 200 height 14
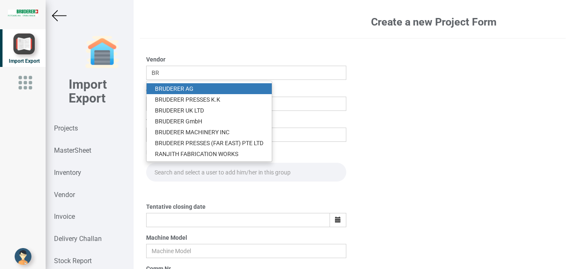
click at [181, 87] on link "BR UDERER AG" at bounding box center [208, 88] width 125 height 11
type input "[PERSON_NAME]"
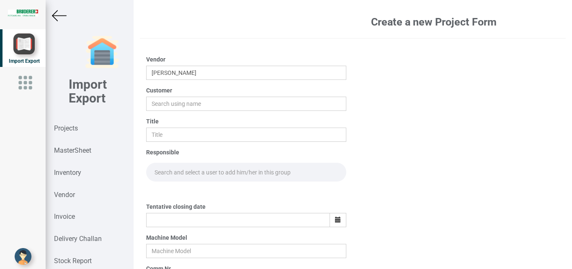
click at [159, 95] on div "Customer" at bounding box center [246, 98] width 200 height 25
click at [175, 100] on input "text" at bounding box center [246, 104] width 200 height 14
click at [162, 119] on link "BI ND" at bounding box center [179, 119] width 66 height 11
type input "BIND"
click at [162, 131] on input "text" at bounding box center [246, 135] width 200 height 14
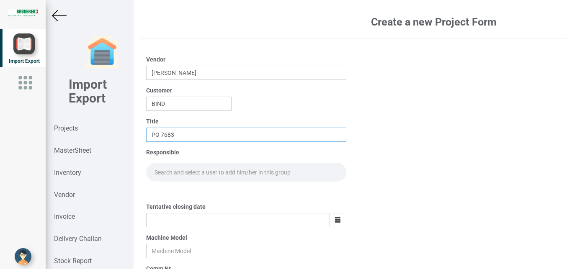
type input "PO 7683"
click at [178, 169] on input "text" at bounding box center [246, 172] width 200 height 19
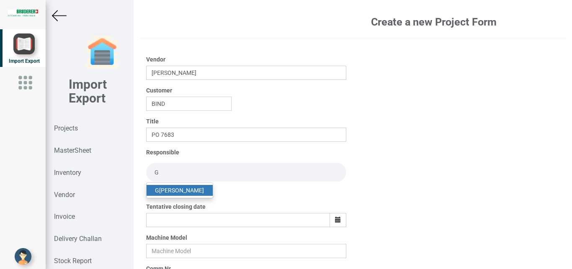
type input "G"
click at [176, 189] on link "G opinath [PERSON_NAME]" at bounding box center [179, 190] width 66 height 11
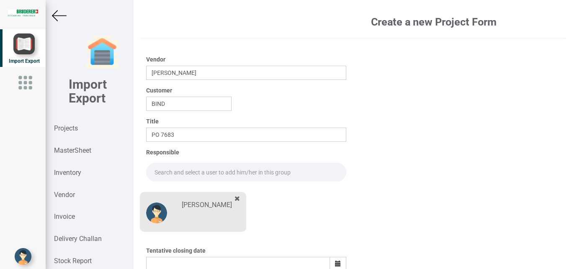
click at [165, 172] on input "text" at bounding box center [246, 172] width 200 height 19
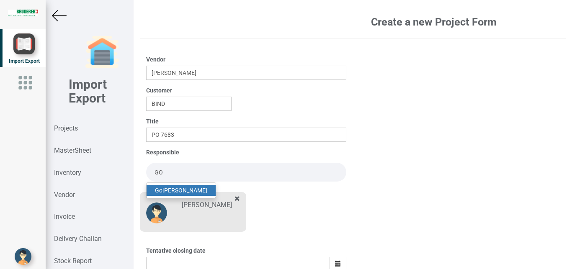
click at [175, 189] on link "Go [PERSON_NAME]" at bounding box center [180, 190] width 69 height 11
type input "[PERSON_NAME]"
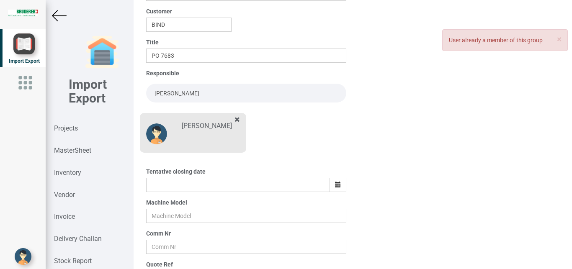
scroll to position [83, 0]
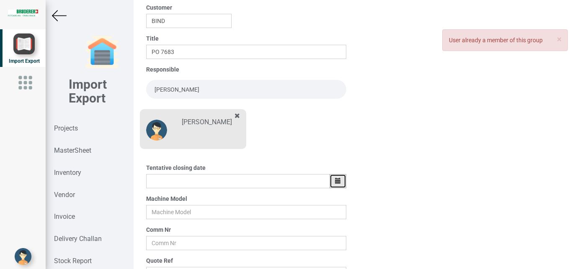
click at [335, 180] on icon "button" at bounding box center [338, 181] width 6 height 6
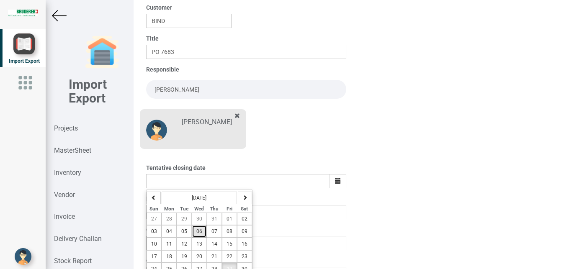
click at [201, 229] on span "06" at bounding box center [199, 231] width 6 height 6
type input "[DATE]"
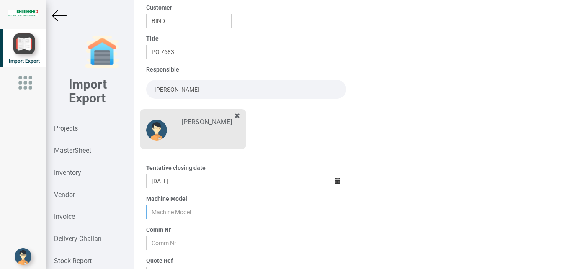
click at [165, 214] on input "text" at bounding box center [246, 212] width 200 height 14
type input "BSTA 25HL"
click at [151, 243] on input "text" at bounding box center [246, 243] width 200 height 14
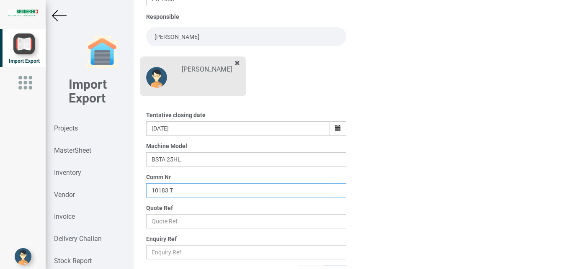
scroll to position [136, 0]
type input "10183 T"
click at [163, 219] on input "text" at bounding box center [246, 221] width 200 height 14
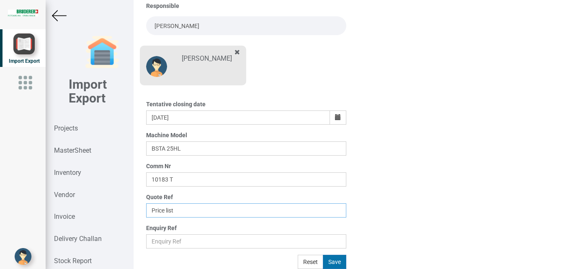
type input "Price list"
click at [329, 262] on button "Save" at bounding box center [334, 262] width 23 height 14
type input "[DATE]"
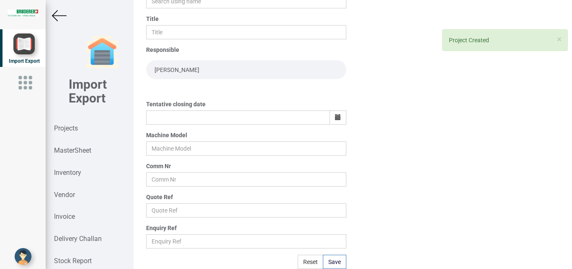
click at [60, 10] on img at bounding box center [59, 15] width 15 height 15
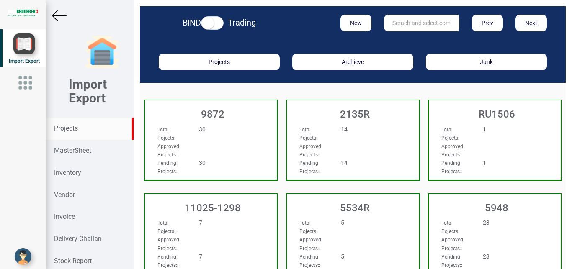
click at [410, 21] on input "text" at bounding box center [421, 23] width 74 height 17
click at [415, 40] on link "10183 T" at bounding box center [417, 40] width 66 height 11
type input "10183 T"
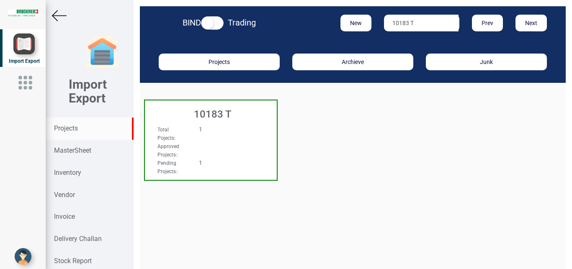
click at [208, 137] on div "Total Pojects : 1" at bounding box center [201, 133] width 100 height 17
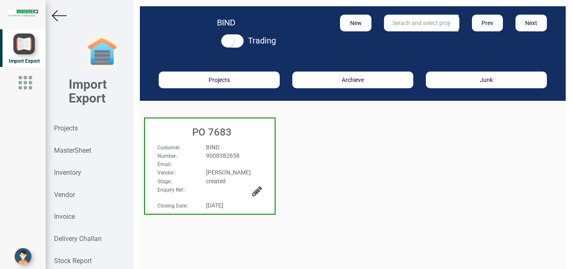
click at [227, 154] on span "9008382658" at bounding box center [222, 155] width 33 height 7
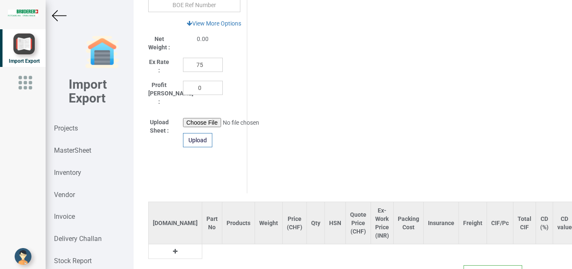
scroll to position [445, 0]
click at [173, 247] on icon at bounding box center [175, 250] width 5 height 6
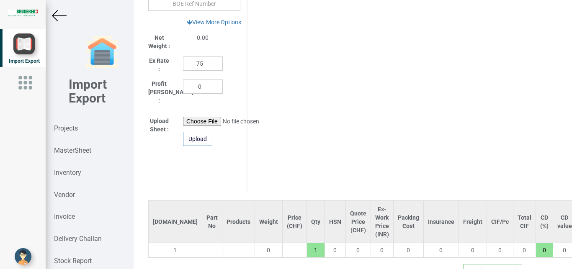
click at [202, 243] on input "text" at bounding box center [212, 250] width 20 height 14
type input "12118"
click at [192, 263] on strong "12118" at bounding box center [187, 266] width 17 height 7
type input "332.5"
type input "12118.00.1.00"
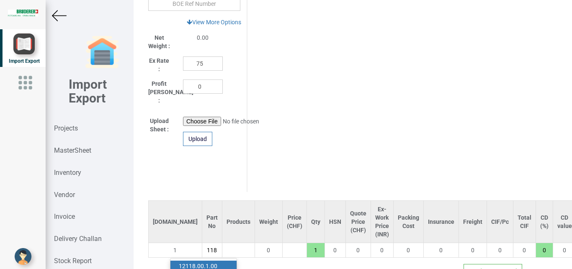
type input "7.5"
type input "18"
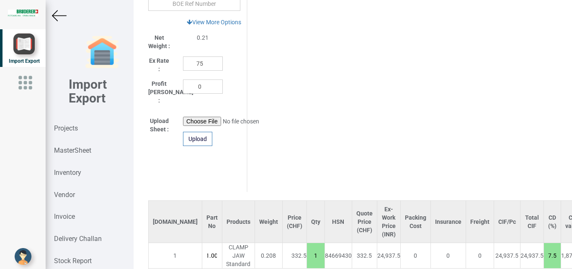
drag, startPoint x: 275, startPoint y: 249, endPoint x: 282, endPoint y: 254, distance: 8.3
click at [307, 254] on input "1" at bounding box center [316, 256] width 18 height 14
drag, startPoint x: 281, startPoint y: 251, endPoint x: 286, endPoint y: 253, distance: 5.2
click at [307, 253] on input "1" at bounding box center [316, 256] width 18 height 14
type input "665"
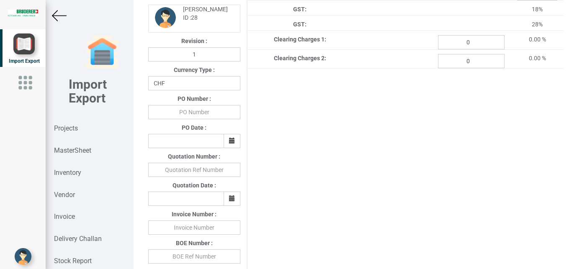
scroll to position [154, 0]
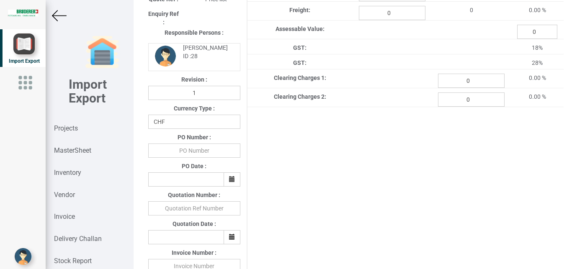
type input "2"
click at [197, 152] on input "text" at bounding box center [194, 151] width 92 height 14
type input "b"
type input "BPIPL/PO/7683/25-26"
click at [226, 178] on button "button" at bounding box center [231, 179] width 17 height 14
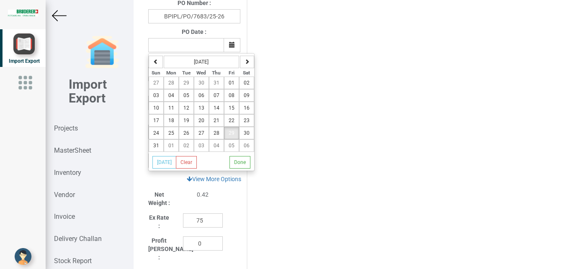
scroll to position [323, 0]
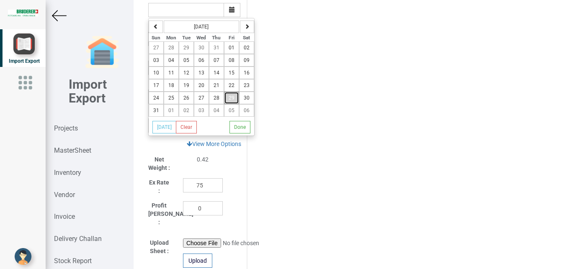
click at [229, 100] on span "29" at bounding box center [231, 98] width 6 height 6
type input "[DATE]"
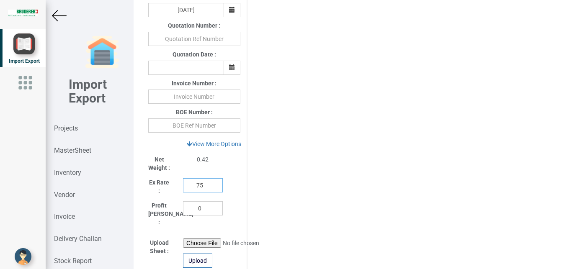
drag, startPoint x: 206, startPoint y: 187, endPoint x: 180, endPoint y: 187, distance: 25.5
click at [183, 187] on input "75" at bounding box center [203, 185] width 40 height 14
type input "110"
click at [206, 145] on link "View More Options" at bounding box center [213, 144] width 65 height 14
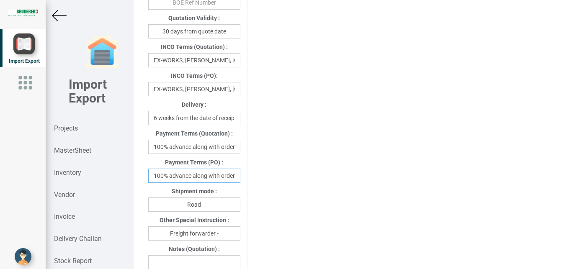
scroll to position [0, 2]
drag, startPoint x: 154, startPoint y: 177, endPoint x: 277, endPoint y: 177, distance: 122.6
click at [240, 177] on input "100% advance along with order" at bounding box center [194, 176] width 92 height 14
type input "[DATE]"
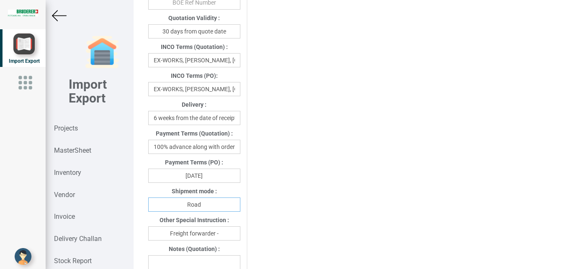
drag, startPoint x: 222, startPoint y: 207, endPoint x: 132, endPoint y: 199, distance: 90.3
click at [148, 199] on input "Road" at bounding box center [194, 205] width 92 height 14
type input "Air"
click at [223, 235] on input "Freight forwarder -" at bounding box center [194, 233] width 92 height 14
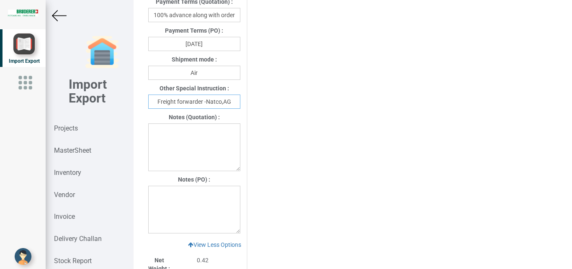
scroll to position [590, 0]
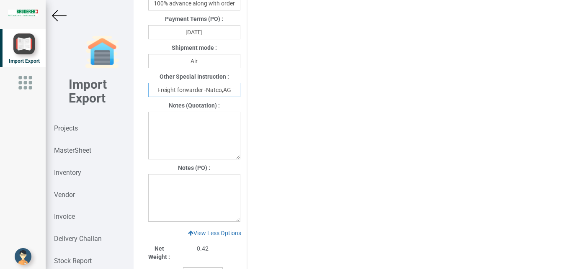
type input "Freight forwarder -Natco,AG"
click at [173, 185] on textarea at bounding box center [194, 198] width 92 height 48
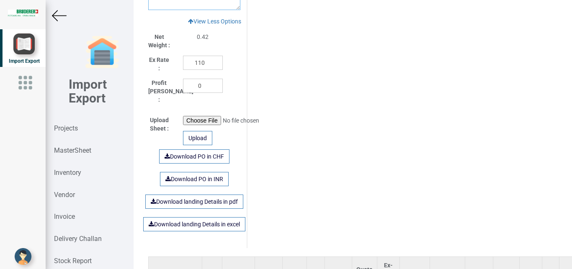
scroll to position [836, 0]
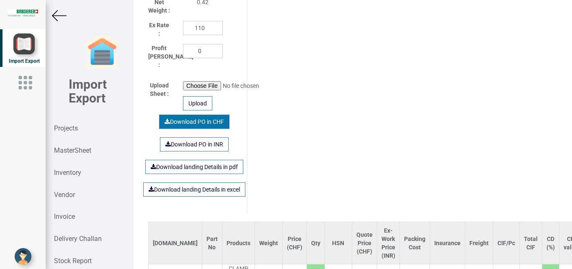
type textarea "1) Price is exclusive of packing and freight"
click at [182, 117] on link "Download PO in CHF" at bounding box center [194, 122] width 70 height 14
